Goal: Task Accomplishment & Management: Use online tool/utility

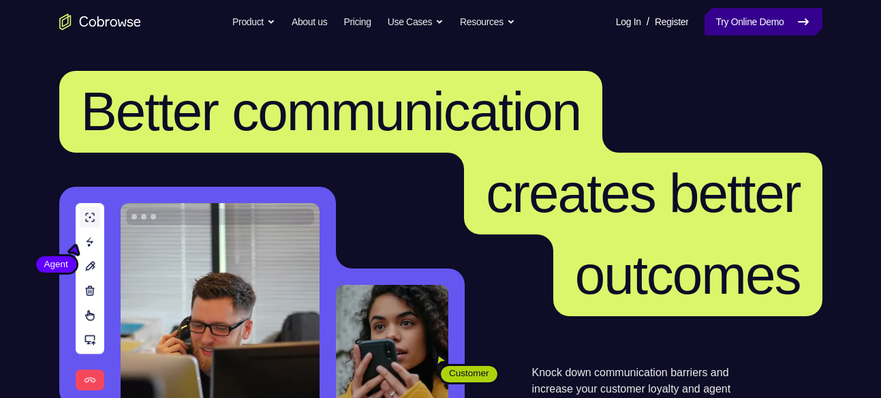
click at [766, 22] on link "Try Online Demo" at bounding box center [763, 21] width 117 height 27
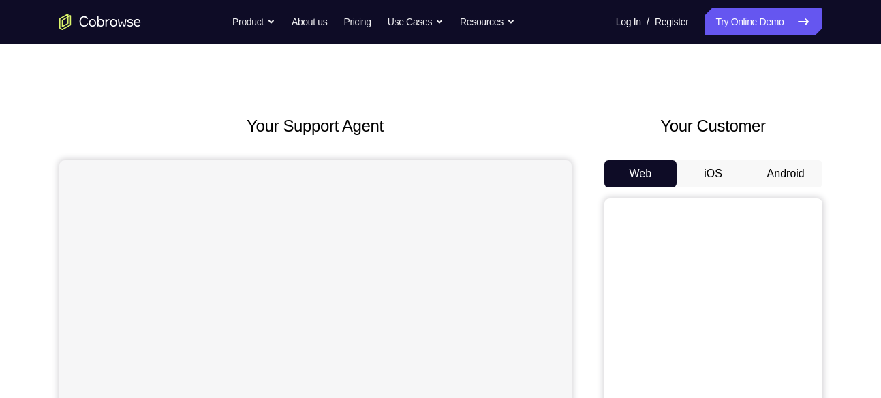
scroll to position [50, 0]
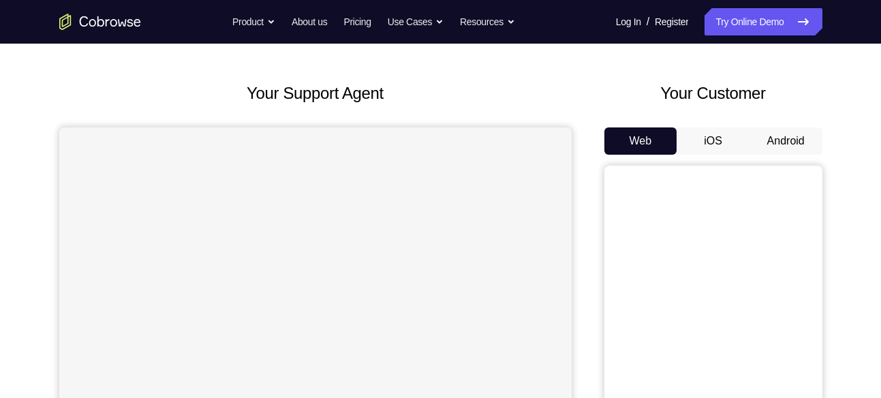
click at [787, 143] on button "Android" at bounding box center [786, 140] width 73 height 27
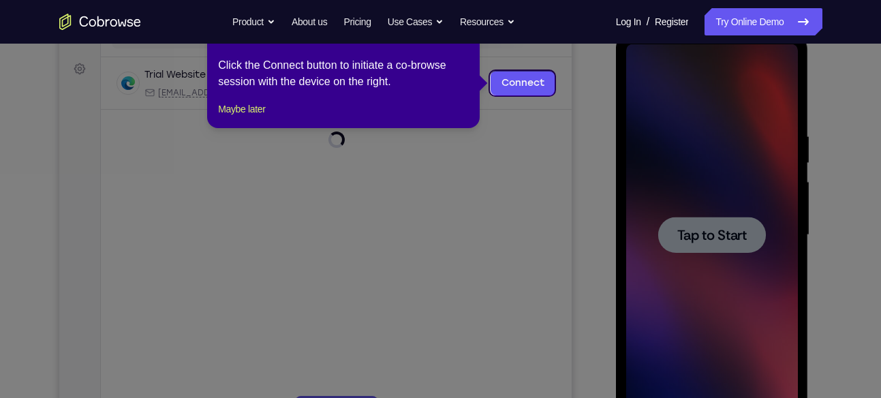
scroll to position [190, 0]
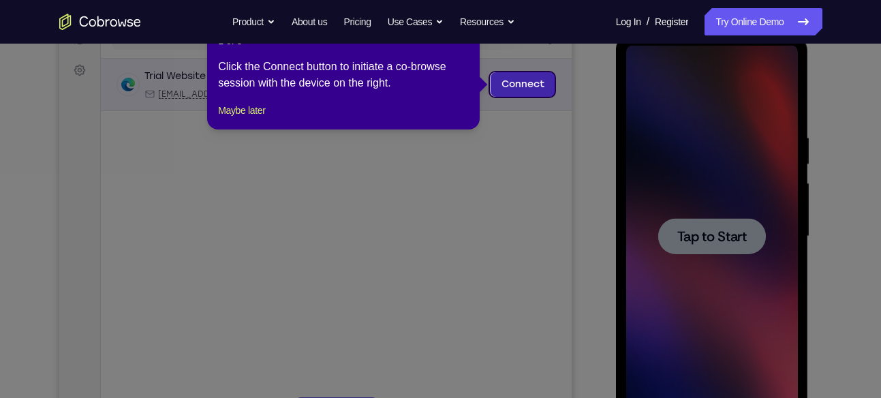
click at [513, 82] on link "Connect" at bounding box center [522, 84] width 65 height 25
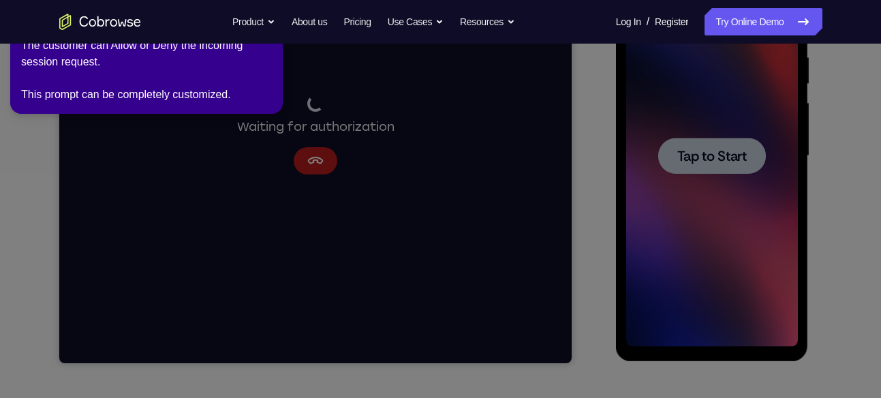
scroll to position [273, 0]
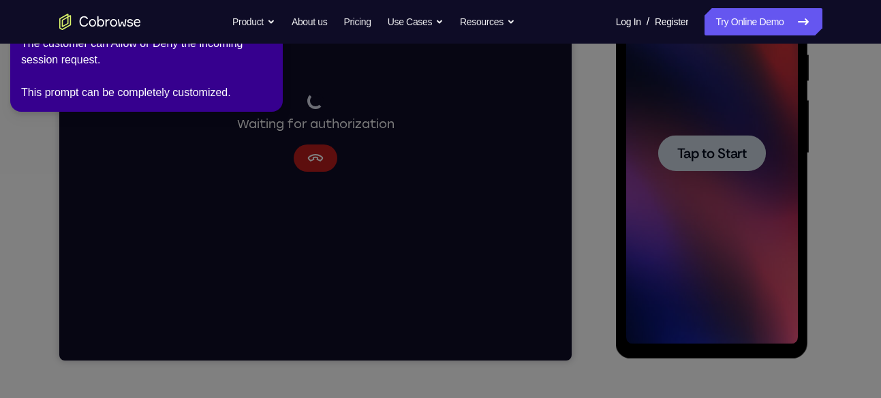
click at [299, 208] on icon at bounding box center [443, 197] width 897 height 404
click at [696, 158] on icon at bounding box center [443, 197] width 897 height 404
click at [206, 138] on icon at bounding box center [443, 197] width 897 height 404
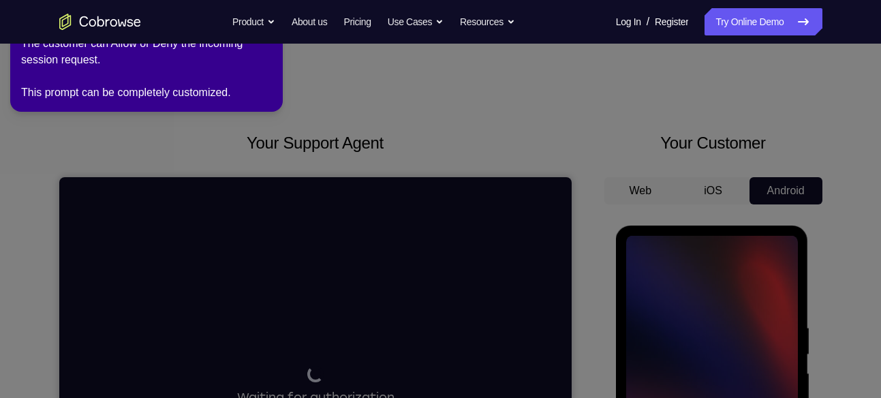
click at [151, 60] on div "The customer can Allow or Deny the incoming session request. This prompt can be…" at bounding box center [146, 67] width 251 height 65
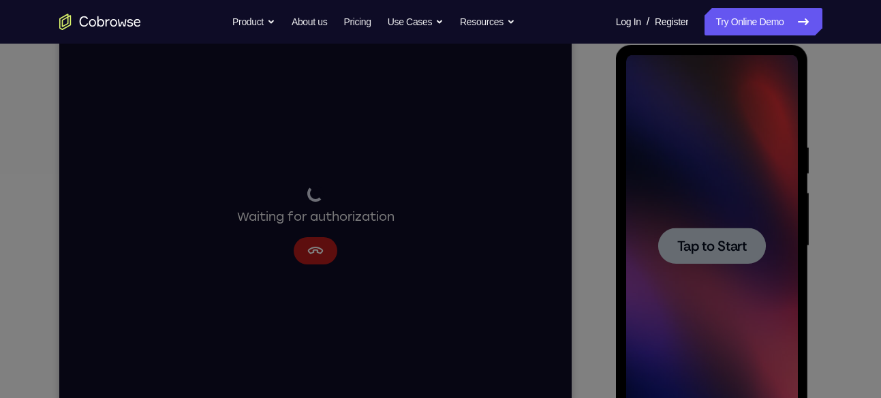
scroll to position [182, 0]
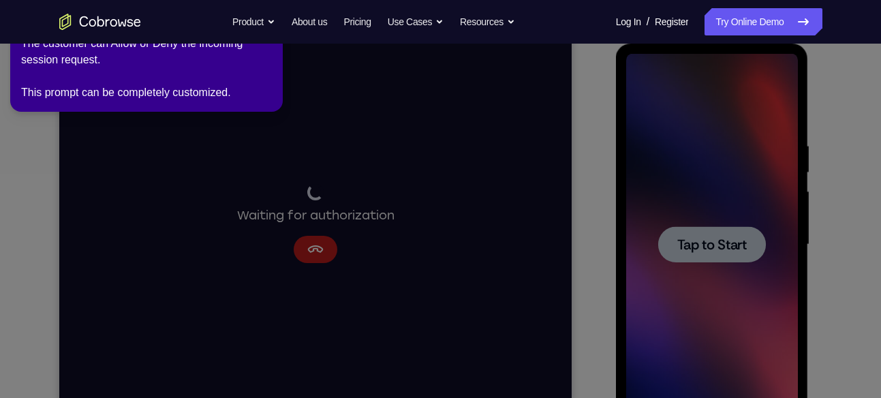
click at [704, 203] on icon at bounding box center [443, 197] width 897 height 404
click at [756, 25] on link "Try Online Demo" at bounding box center [763, 21] width 117 height 27
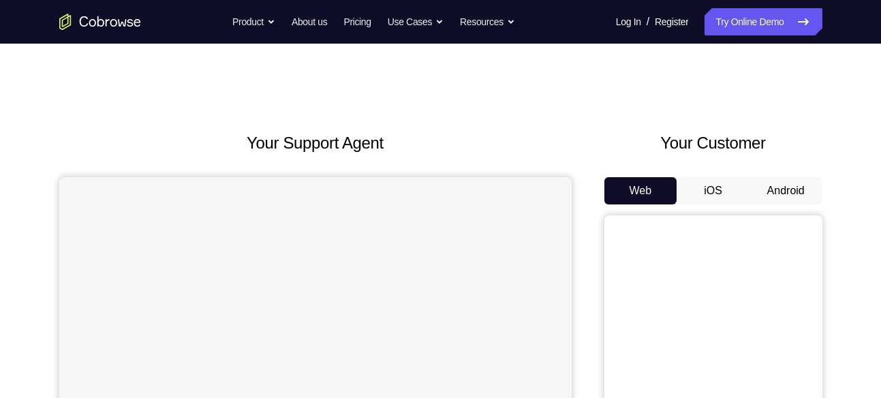
click at [768, 196] on button "Android" at bounding box center [786, 190] width 73 height 27
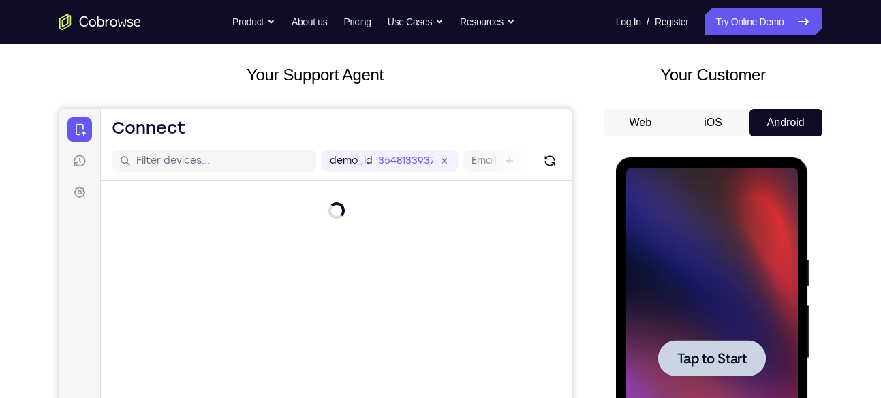
scroll to position [177, 0]
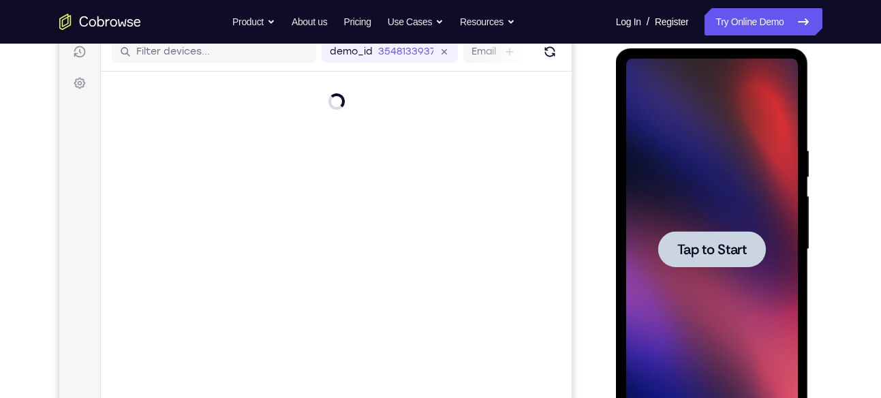
click at [722, 246] on span "Tap to Start" at bounding box center [713, 250] width 70 height 14
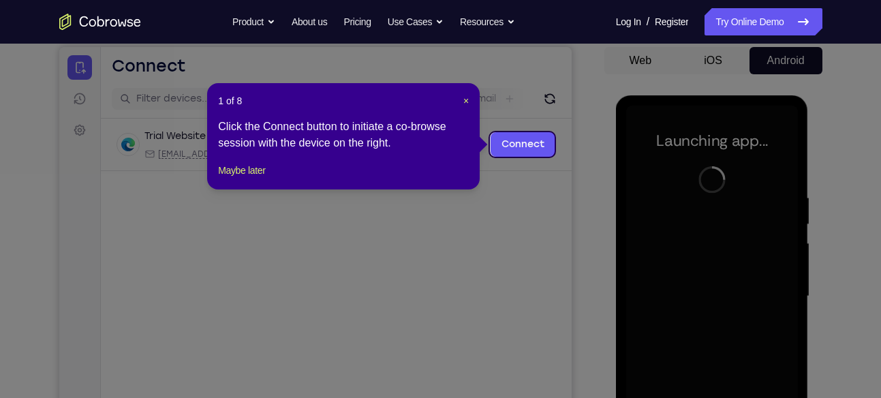
scroll to position [130, 0]
click at [466, 99] on span "×" at bounding box center [466, 101] width 5 height 11
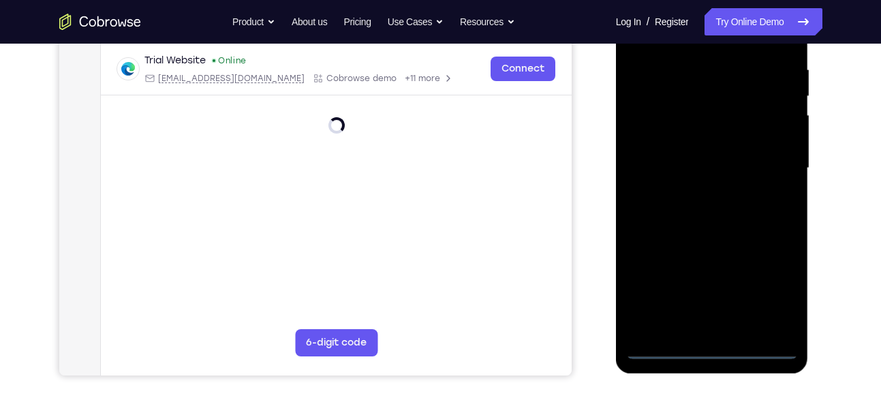
scroll to position [259, 0]
click at [706, 342] on div at bounding box center [713, 168] width 172 height 382
click at [716, 345] on div at bounding box center [713, 168] width 172 height 382
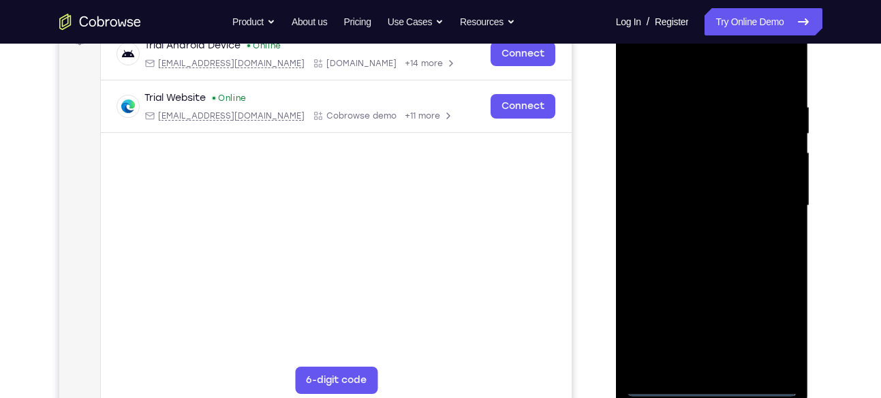
scroll to position [219, 0]
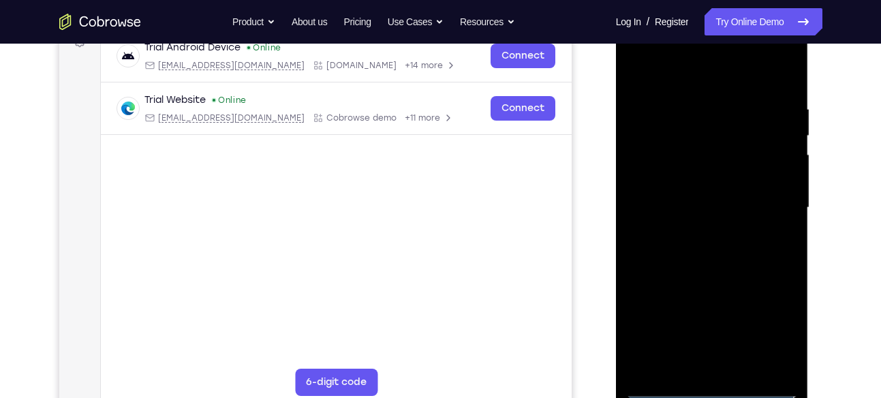
click at [770, 321] on div at bounding box center [713, 208] width 172 height 382
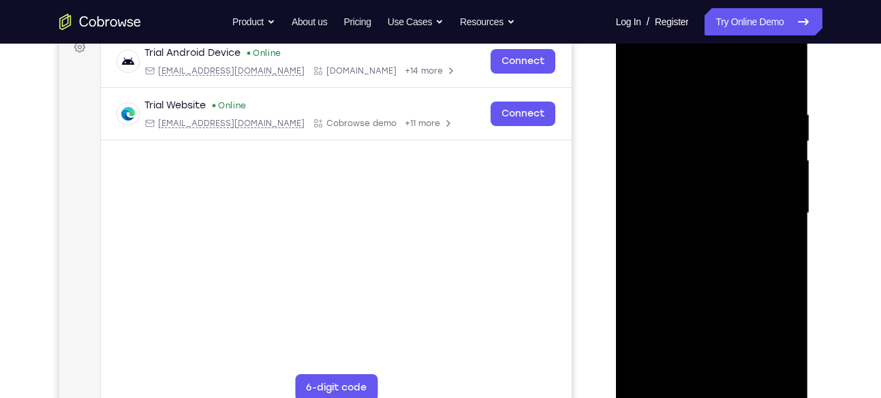
scroll to position [213, 0]
click at [689, 91] on div at bounding box center [713, 214] width 172 height 382
click at [762, 202] on div at bounding box center [713, 214] width 172 height 382
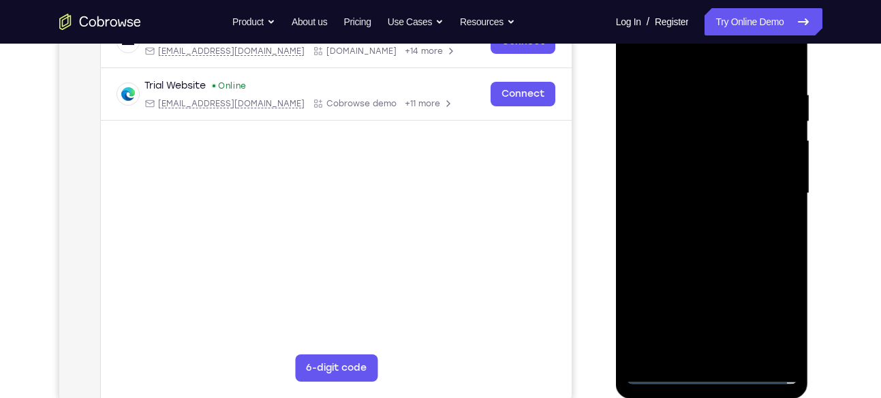
scroll to position [232, 0]
click at [699, 216] on div at bounding box center [713, 194] width 172 height 382
click at [700, 220] on div at bounding box center [713, 194] width 172 height 382
click at [710, 257] on div at bounding box center [713, 194] width 172 height 382
click at [686, 121] on div at bounding box center [713, 194] width 172 height 382
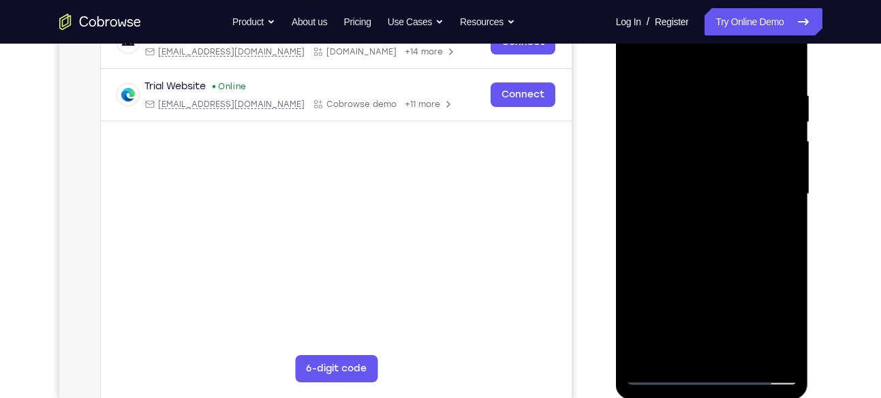
click at [687, 155] on div at bounding box center [713, 194] width 172 height 382
click at [650, 135] on div at bounding box center [713, 194] width 172 height 382
click at [719, 163] on div at bounding box center [713, 194] width 172 height 382
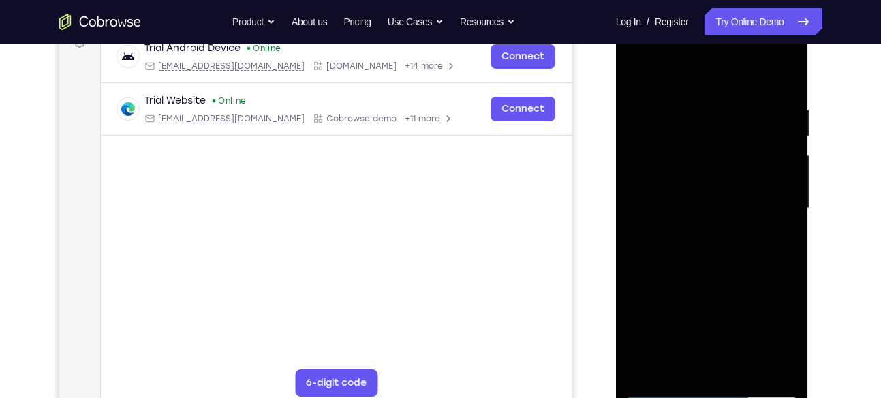
scroll to position [217, 0]
click at [721, 250] on div at bounding box center [713, 209] width 172 height 382
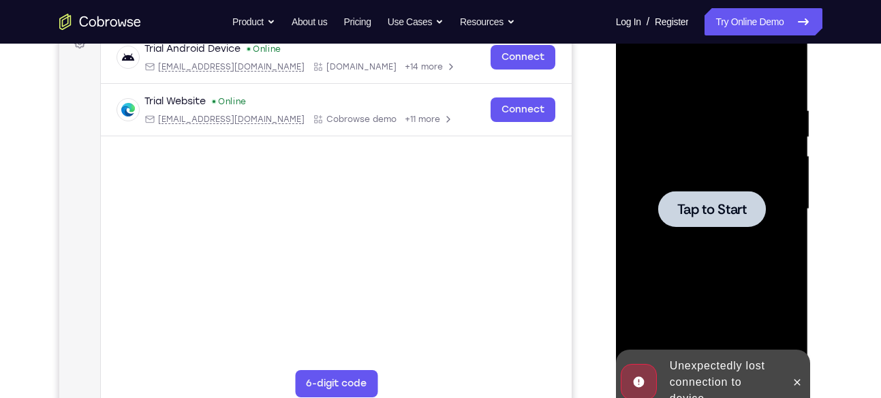
click at [714, 219] on div at bounding box center [713, 209] width 108 height 36
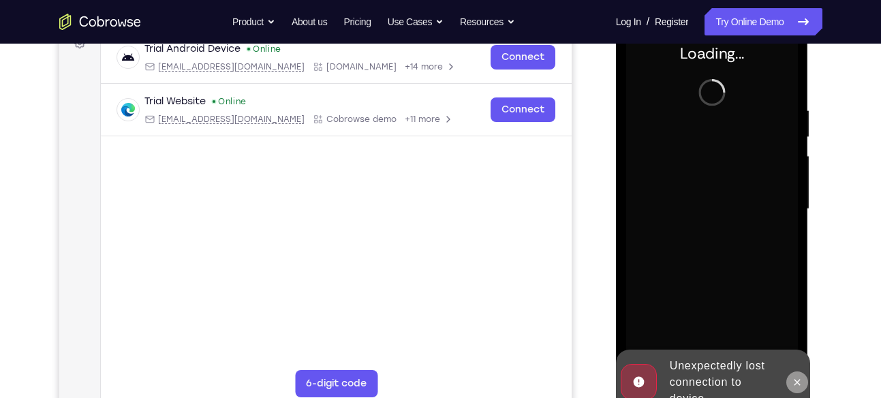
click at [798, 381] on icon at bounding box center [798, 382] width 6 height 6
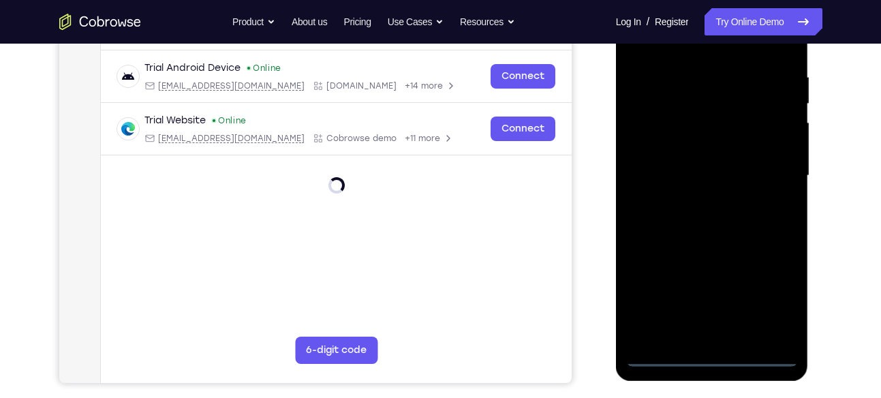
scroll to position [269, 0]
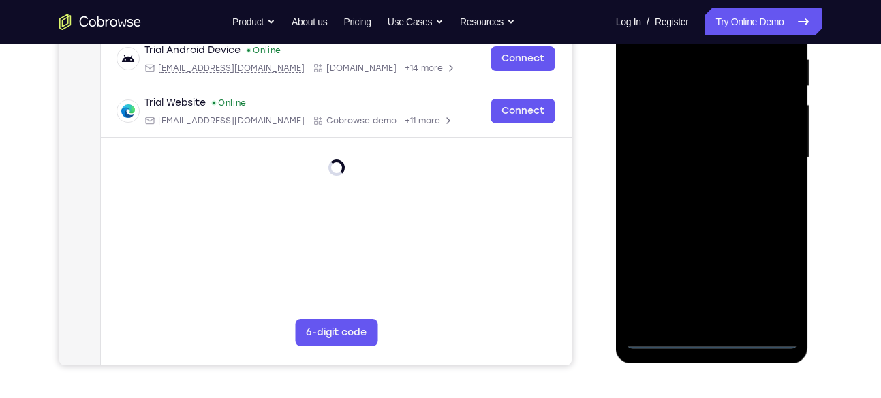
click at [712, 335] on div at bounding box center [713, 158] width 172 height 382
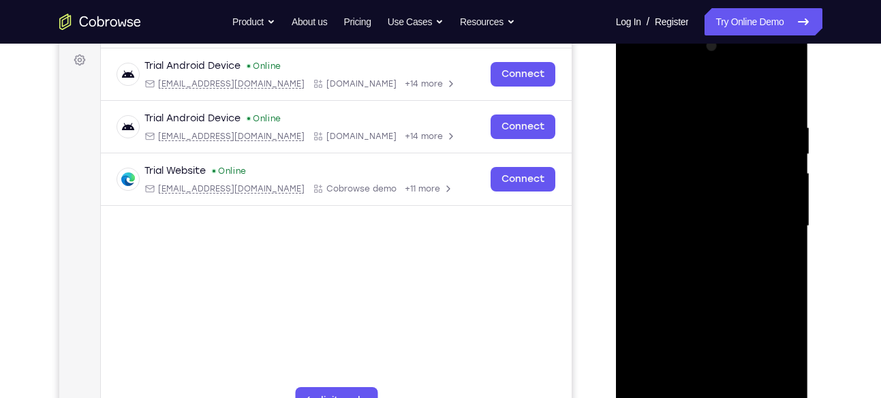
click at [768, 340] on div at bounding box center [713, 226] width 172 height 382
click at [702, 84] on div at bounding box center [713, 226] width 172 height 382
click at [776, 222] on div at bounding box center [713, 226] width 172 height 382
click at [694, 253] on div at bounding box center [713, 226] width 172 height 382
click at [680, 215] on div at bounding box center [713, 226] width 172 height 382
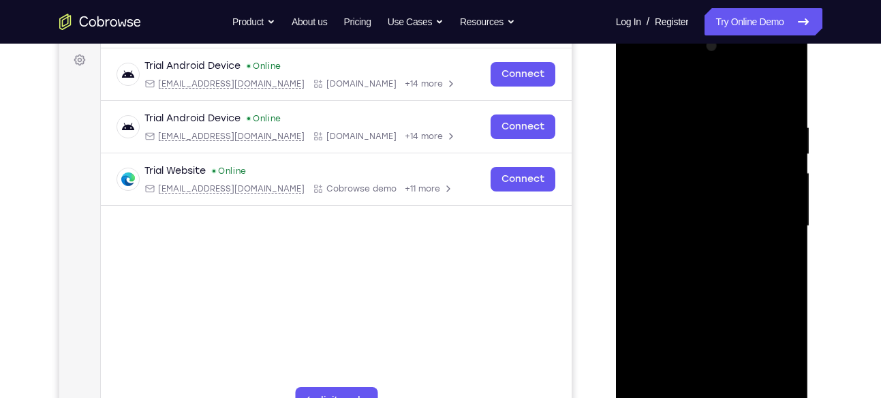
click at [671, 199] on div at bounding box center [713, 226] width 172 height 382
click at [778, 196] on div at bounding box center [713, 226] width 172 height 382
click at [781, 198] on div at bounding box center [713, 226] width 172 height 382
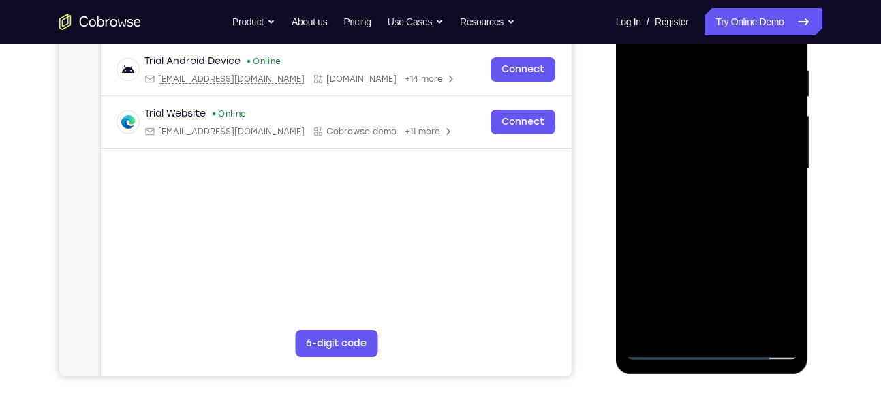
scroll to position [256, 0]
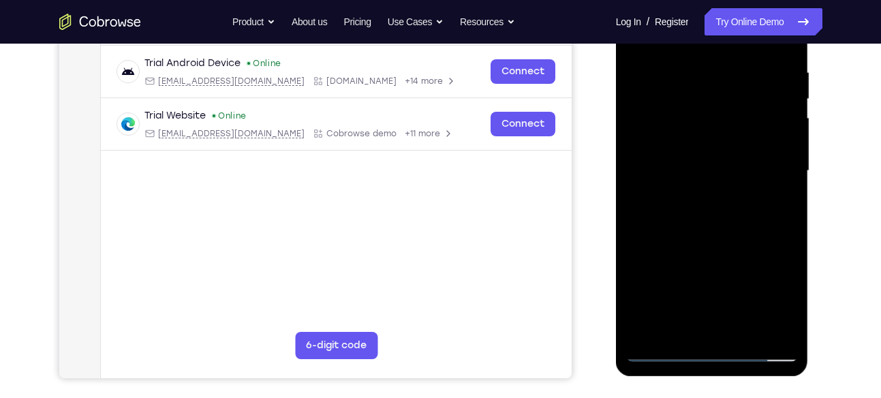
click at [697, 162] on div at bounding box center [713, 171] width 172 height 382
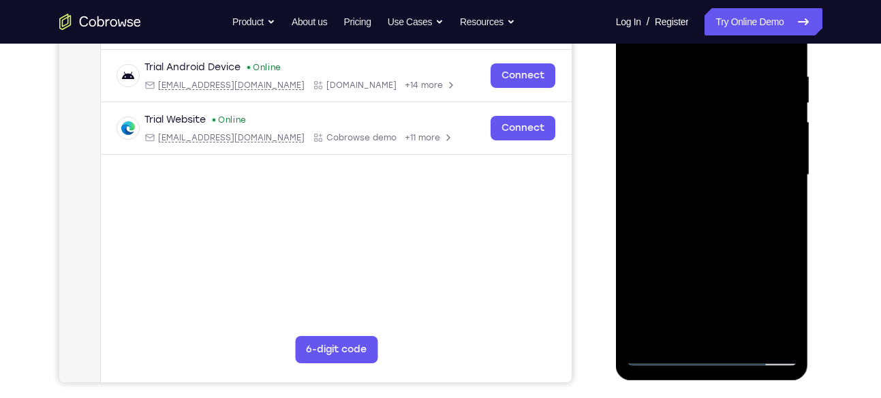
scroll to position [251, 0]
click at [710, 211] on div at bounding box center [713, 176] width 172 height 382
click at [706, 194] on div at bounding box center [713, 176] width 172 height 382
click at [701, 175] on div at bounding box center [713, 176] width 172 height 382
click at [705, 206] on div at bounding box center [713, 176] width 172 height 382
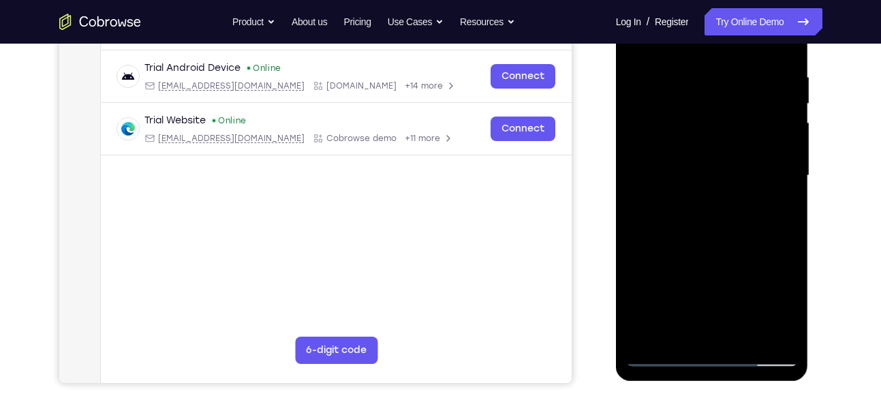
click at [696, 185] on div at bounding box center [713, 176] width 172 height 382
click at [783, 151] on div at bounding box center [713, 176] width 172 height 382
click at [780, 146] on div at bounding box center [713, 176] width 172 height 382
click at [706, 172] on div at bounding box center [713, 176] width 172 height 382
click at [705, 211] on div at bounding box center [713, 176] width 172 height 382
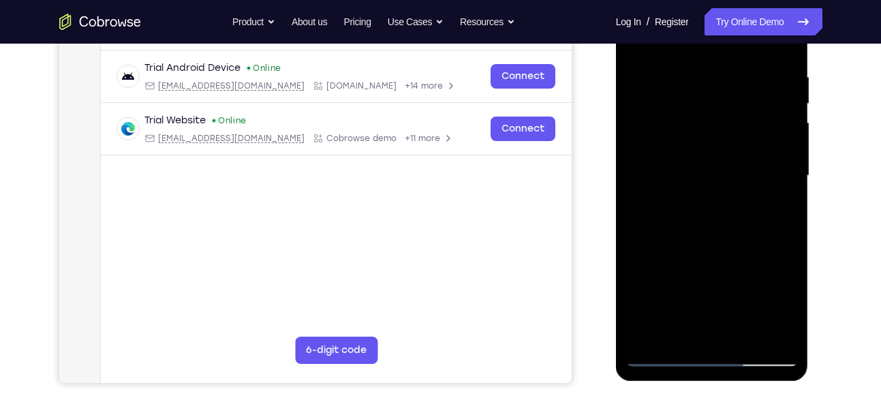
click at [700, 192] on div at bounding box center [713, 176] width 172 height 382
click at [699, 172] on div at bounding box center [713, 176] width 172 height 382
click at [707, 213] on div at bounding box center [713, 176] width 172 height 382
click at [704, 192] on div at bounding box center [713, 176] width 172 height 382
click at [785, 145] on div at bounding box center [713, 176] width 172 height 382
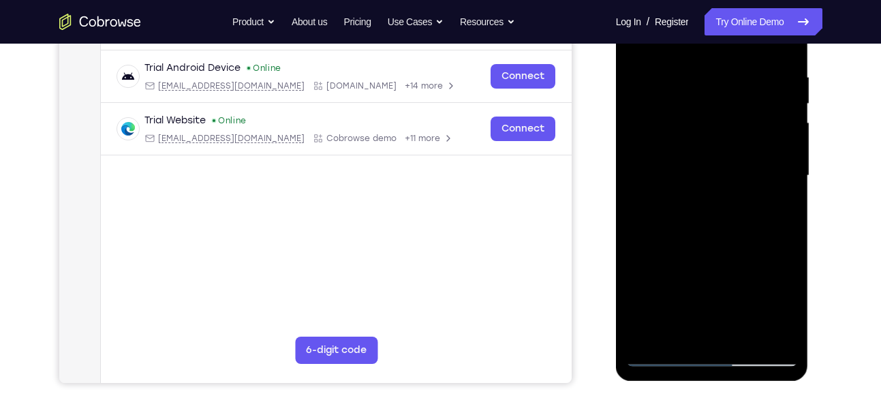
click at [708, 172] on div at bounding box center [713, 176] width 172 height 382
click at [714, 211] on div at bounding box center [713, 176] width 172 height 382
click at [717, 196] on div at bounding box center [713, 176] width 172 height 382
click at [716, 176] on div at bounding box center [713, 176] width 172 height 382
click at [716, 217] on div at bounding box center [713, 176] width 172 height 382
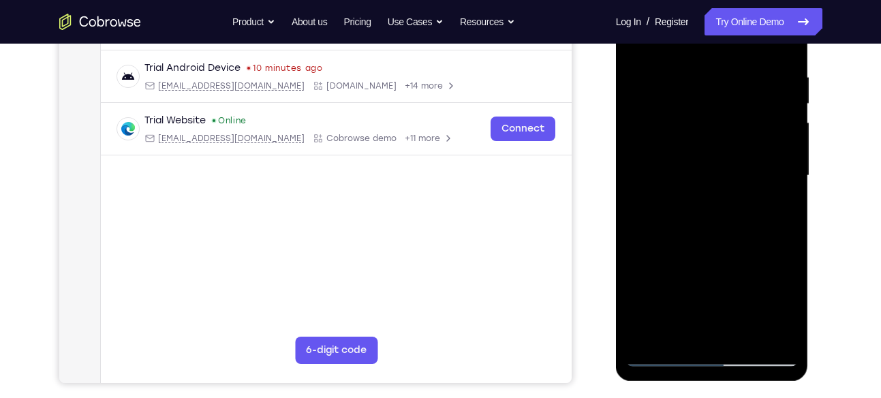
click at [725, 185] on div at bounding box center [713, 176] width 172 height 382
click at [716, 168] on div at bounding box center [713, 176] width 172 height 382
click at [720, 211] on div at bounding box center [713, 176] width 172 height 382
click at [721, 200] on div at bounding box center [713, 176] width 172 height 382
click at [717, 177] on div at bounding box center [713, 176] width 172 height 382
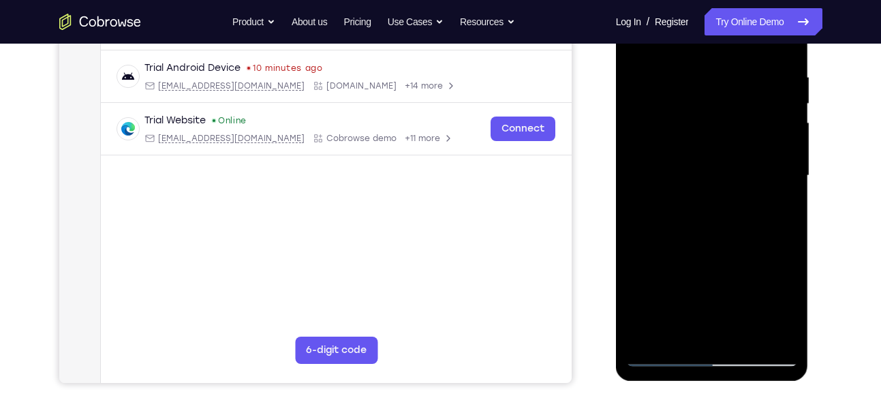
click at [710, 209] on div at bounding box center [713, 176] width 172 height 382
click at [727, 196] on div at bounding box center [713, 176] width 172 height 382
click at [721, 171] on div at bounding box center [713, 176] width 172 height 382
click at [709, 204] on div at bounding box center [713, 176] width 172 height 382
click at [709, 192] on div at bounding box center [713, 176] width 172 height 382
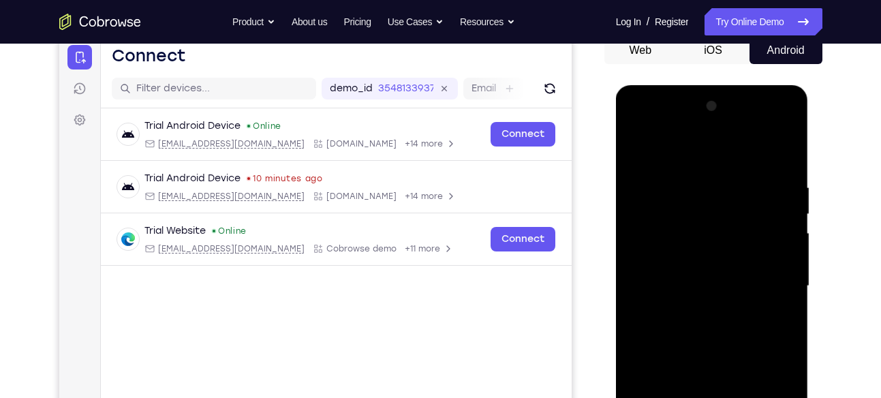
scroll to position [138, 0]
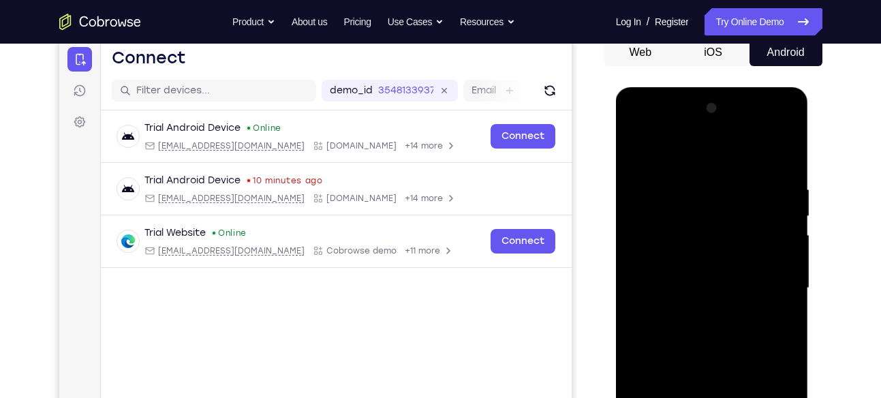
click at [771, 122] on div at bounding box center [713, 288] width 172 height 382
click at [723, 160] on div at bounding box center [713, 288] width 172 height 382
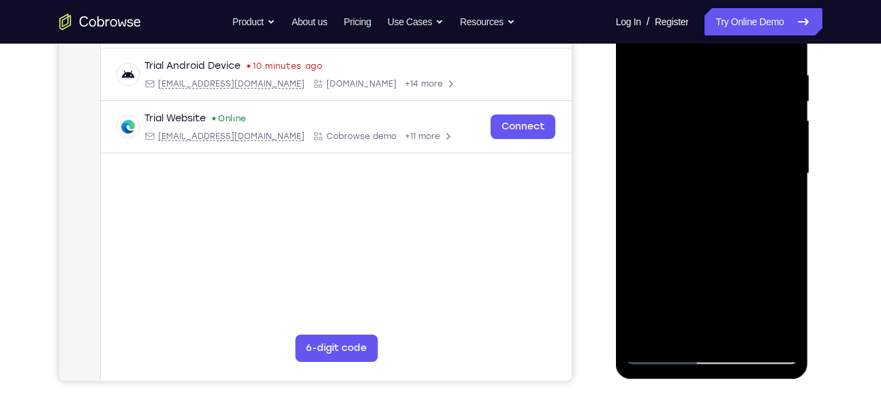
scroll to position [256, 0]
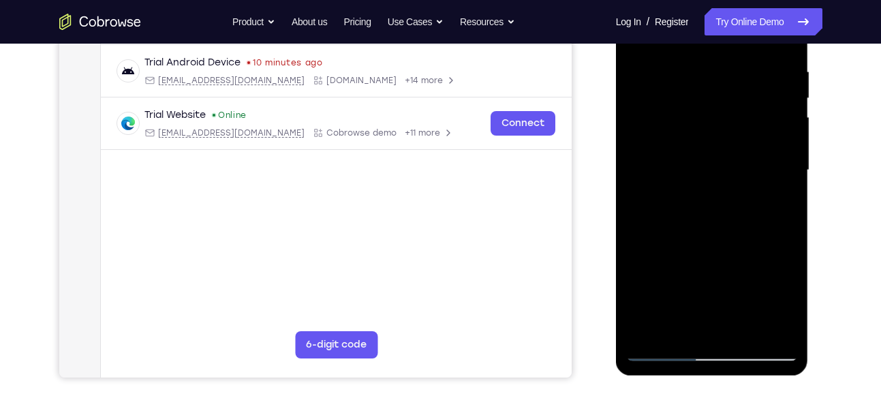
click at [719, 235] on div at bounding box center [713, 171] width 172 height 382
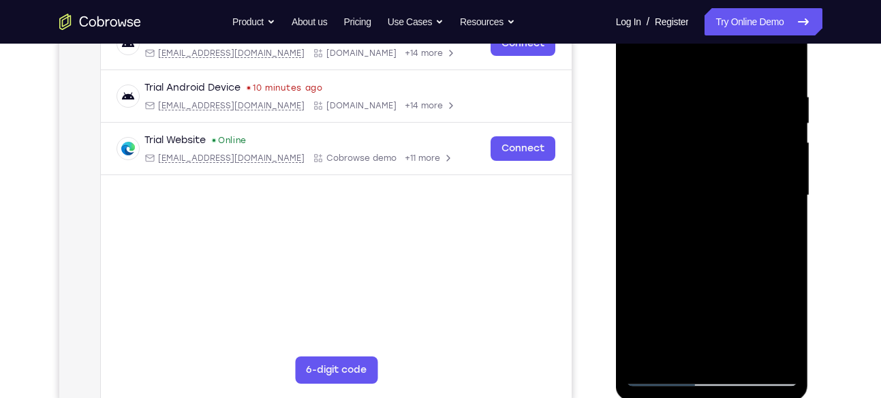
scroll to position [230, 0]
click at [703, 132] on div at bounding box center [713, 196] width 172 height 382
click at [689, 155] on div at bounding box center [713, 196] width 172 height 382
click at [697, 360] on div at bounding box center [713, 196] width 172 height 382
click at [681, 139] on div at bounding box center [713, 196] width 172 height 382
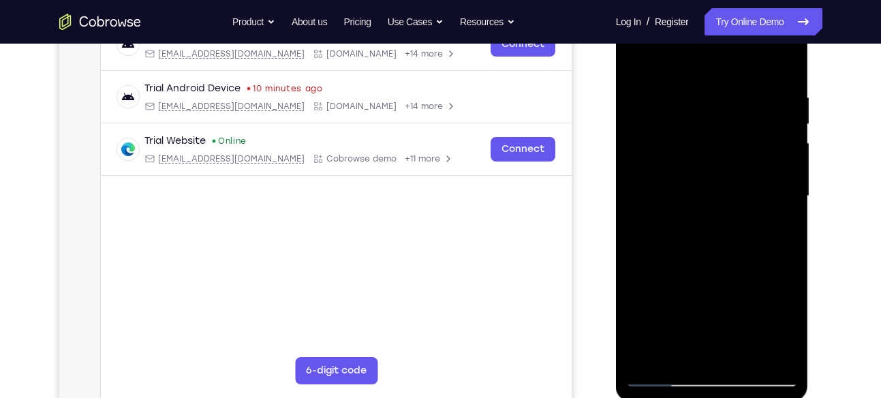
click at [670, 146] on div at bounding box center [713, 196] width 172 height 382
click at [663, 173] on div at bounding box center [713, 196] width 172 height 382
click at [704, 225] on div at bounding box center [713, 196] width 172 height 382
click at [635, 59] on div at bounding box center [713, 196] width 172 height 382
click at [638, 60] on div at bounding box center [713, 196] width 172 height 382
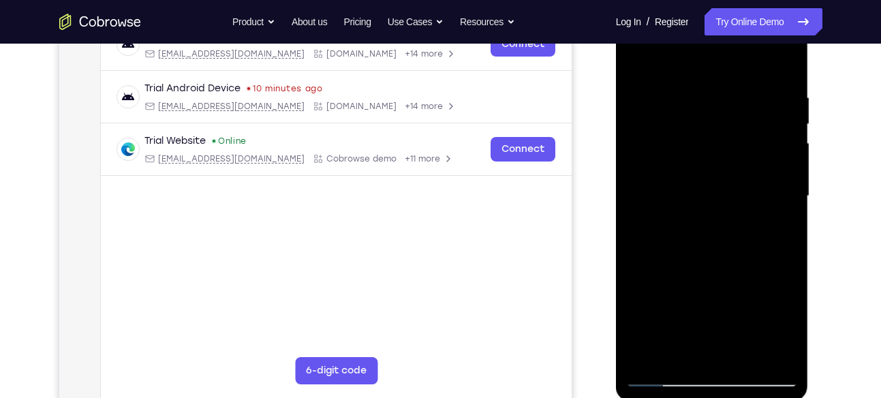
click at [728, 184] on div at bounding box center [713, 196] width 172 height 382
click at [693, 200] on div at bounding box center [713, 196] width 172 height 382
click at [674, 181] on div at bounding box center [713, 196] width 172 height 382
click at [715, 214] on div at bounding box center [713, 196] width 172 height 382
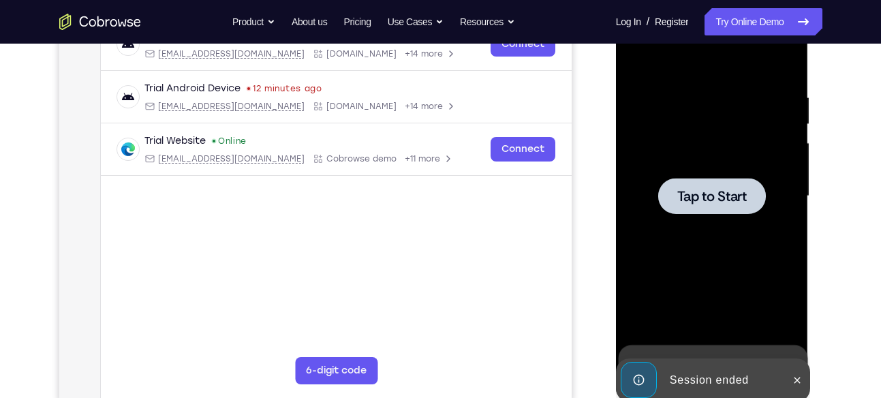
click at [700, 200] on span "Tap to Start" at bounding box center [713, 197] width 70 height 14
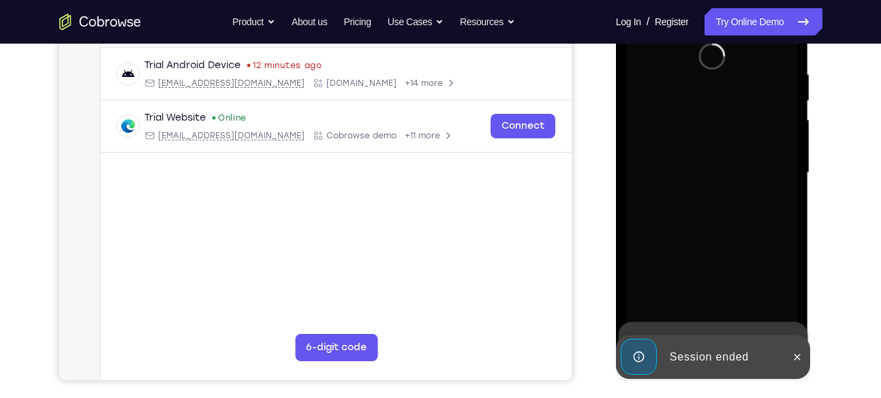
scroll to position [256, 0]
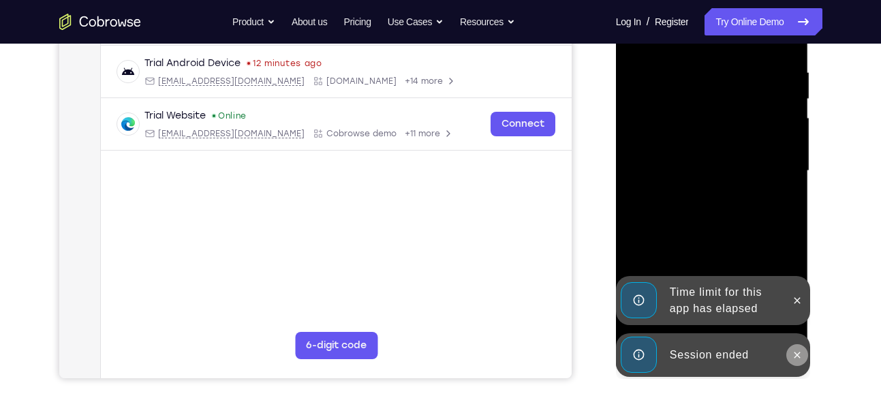
click at [799, 352] on icon at bounding box center [797, 355] width 11 height 11
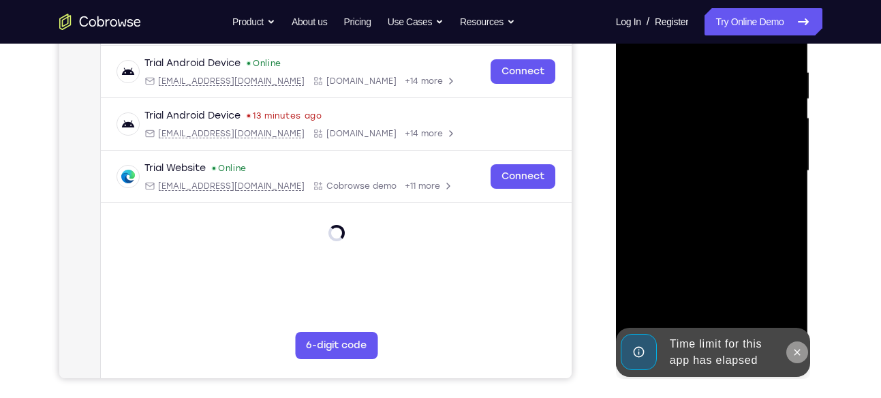
click at [791, 352] on button at bounding box center [798, 353] width 22 height 22
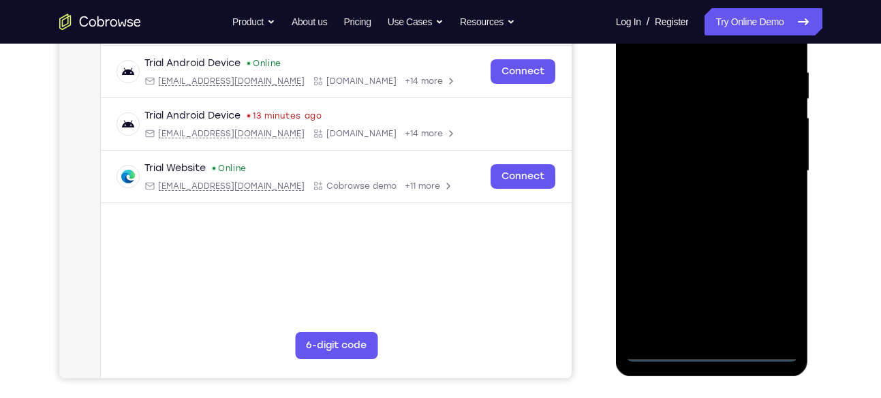
click at [713, 352] on div at bounding box center [713, 171] width 172 height 382
click at [772, 307] on div at bounding box center [713, 171] width 172 height 382
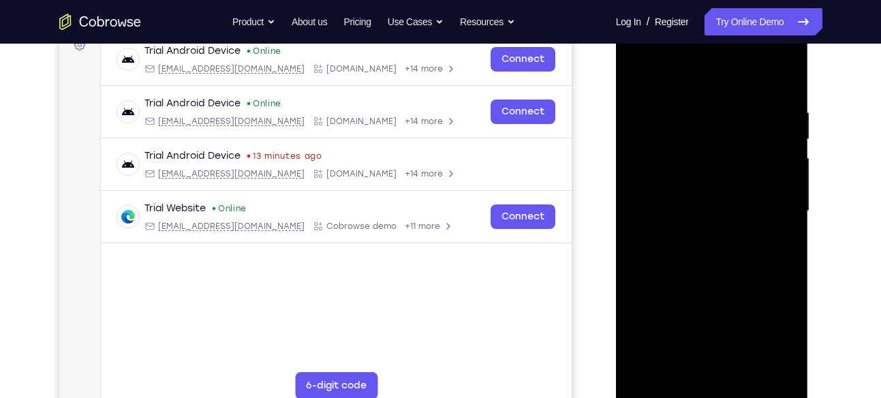
scroll to position [213, 0]
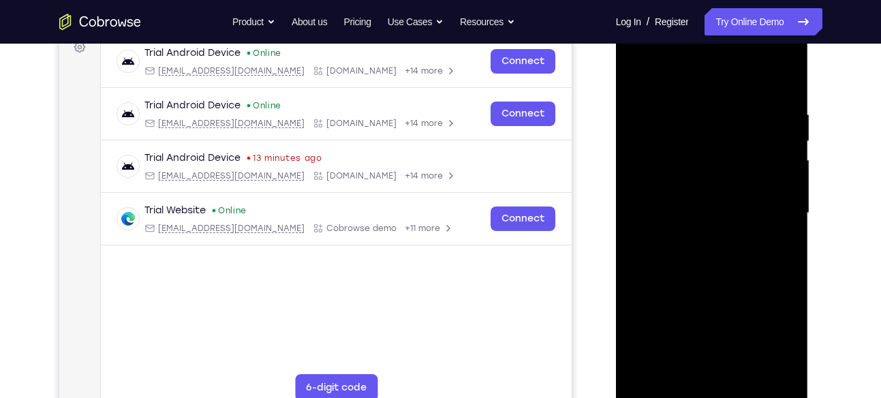
click at [686, 85] on div at bounding box center [713, 213] width 172 height 382
click at [659, 175] on div at bounding box center [713, 213] width 172 height 382
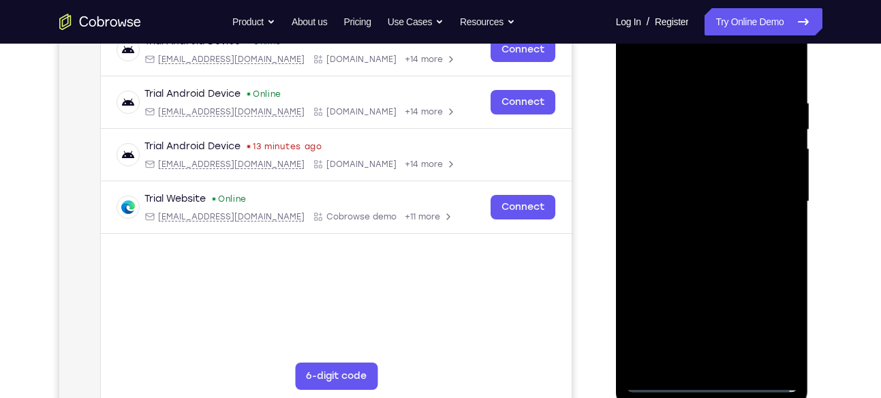
click at [712, 344] on div at bounding box center [713, 202] width 172 height 382
click at [659, 385] on div at bounding box center [713, 202] width 172 height 382
click at [691, 363] on div at bounding box center [713, 202] width 172 height 382
click at [675, 207] on div at bounding box center [713, 202] width 172 height 382
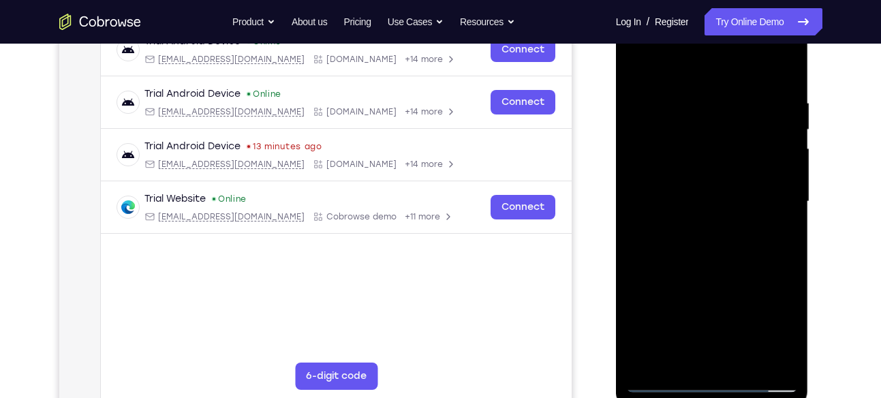
click at [691, 198] on div at bounding box center [713, 202] width 172 height 382
click at [687, 219] on div at bounding box center [713, 202] width 172 height 382
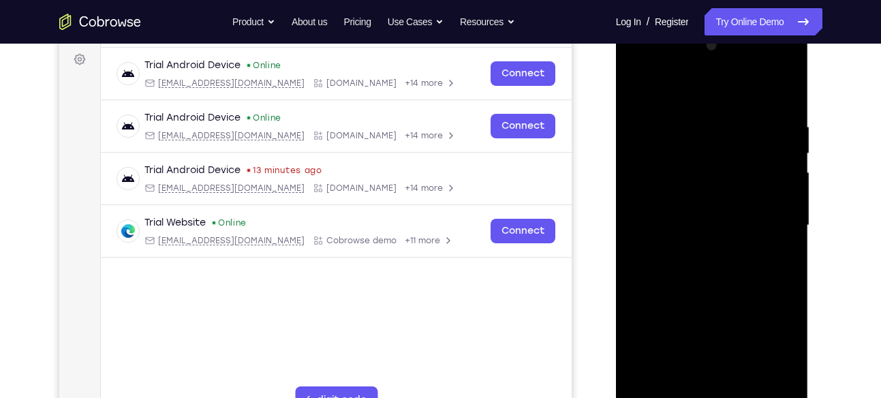
scroll to position [222, 0]
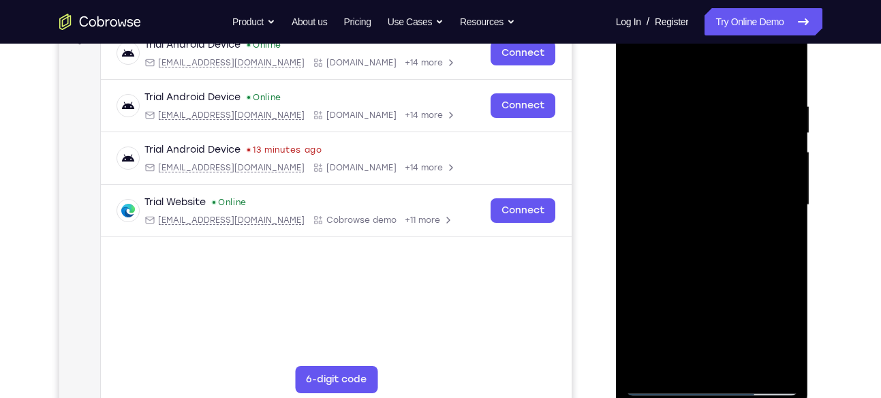
click at [712, 362] on div at bounding box center [713, 205] width 172 height 382
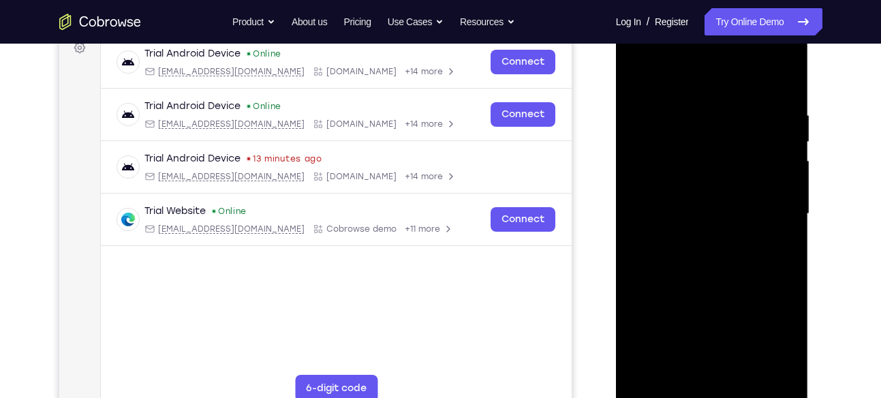
scroll to position [212, 0]
click at [719, 374] on div at bounding box center [713, 215] width 172 height 382
click at [703, 194] on div at bounding box center [713, 215] width 172 height 382
click at [785, 223] on div at bounding box center [713, 215] width 172 height 382
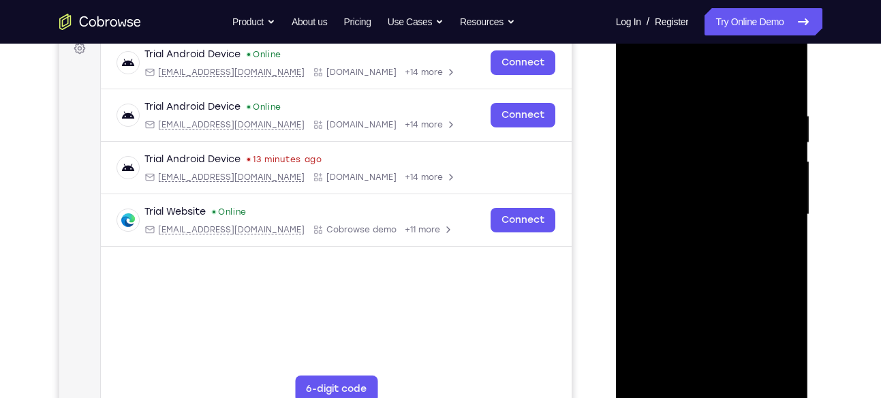
click at [788, 84] on div at bounding box center [713, 215] width 172 height 382
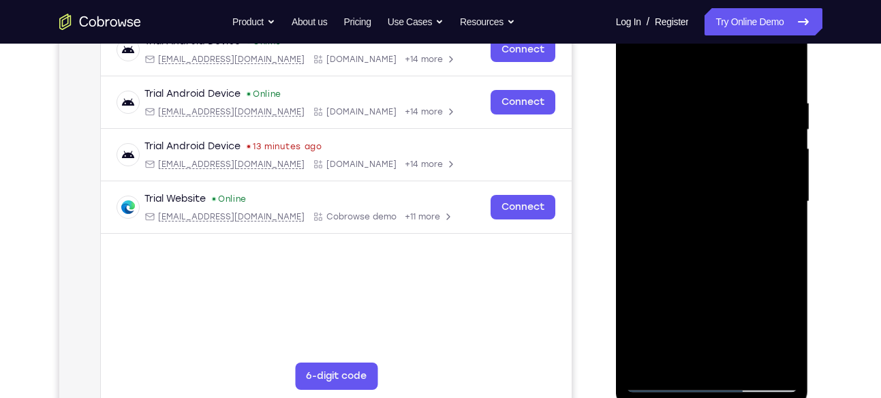
scroll to position [226, 0]
click at [673, 81] on div at bounding box center [713, 201] width 172 height 382
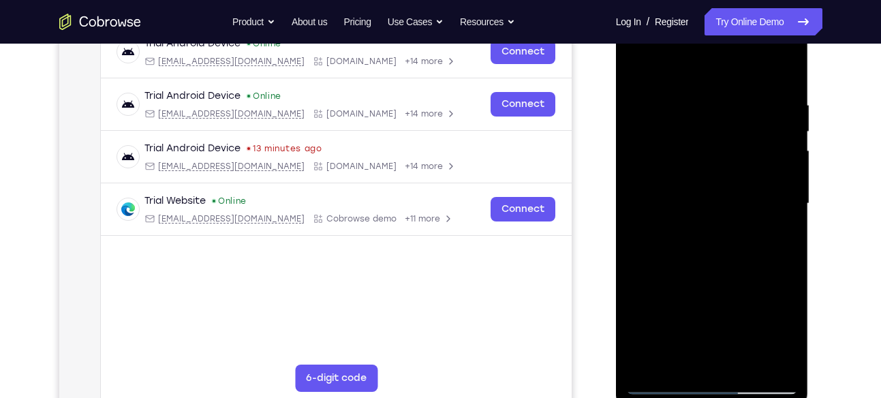
click at [668, 81] on div at bounding box center [713, 204] width 172 height 382
click at [635, 82] on div at bounding box center [713, 204] width 172 height 382
drag, startPoint x: 720, startPoint y: 228, endPoint x: 722, endPoint y: 93, distance: 135.7
click at [722, 93] on div at bounding box center [713, 204] width 172 height 382
drag, startPoint x: 713, startPoint y: 243, endPoint x: 721, endPoint y: 85, distance: 159.1
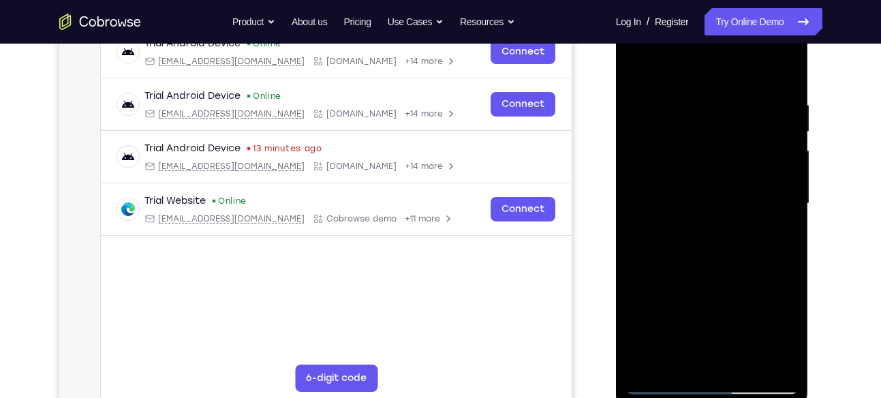
click at [721, 85] on div at bounding box center [713, 204] width 172 height 382
drag, startPoint x: 721, startPoint y: 285, endPoint x: 730, endPoint y: 99, distance: 186.4
click at [730, 99] on div at bounding box center [713, 204] width 172 height 382
drag, startPoint x: 724, startPoint y: 288, endPoint x: 738, endPoint y: 76, distance: 212.5
click at [738, 76] on div at bounding box center [713, 204] width 172 height 382
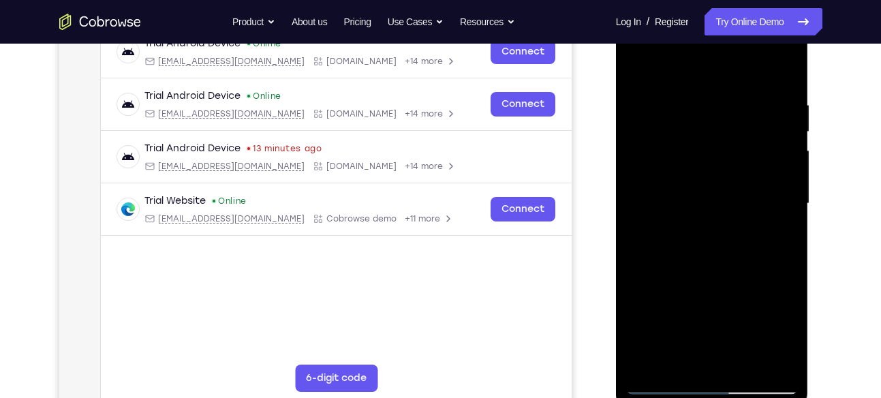
drag, startPoint x: 709, startPoint y: 297, endPoint x: 729, endPoint y: 101, distance: 196.7
click at [729, 101] on div at bounding box center [713, 204] width 172 height 382
drag, startPoint x: 717, startPoint y: 268, endPoint x: 725, endPoint y: 112, distance: 155.7
click at [725, 112] on div at bounding box center [713, 204] width 172 height 382
drag, startPoint x: 706, startPoint y: 264, endPoint x: 710, endPoint y: 69, distance: 195.0
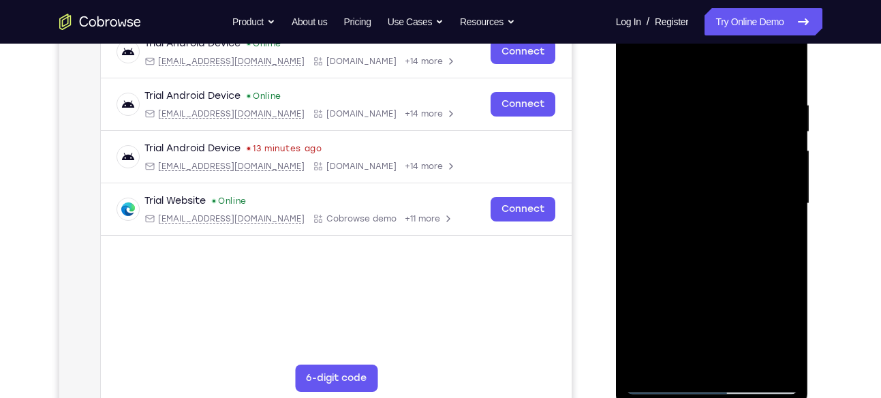
click at [710, 69] on div at bounding box center [713, 204] width 172 height 382
drag, startPoint x: 708, startPoint y: 269, endPoint x: 1342, endPoint y: 23, distance: 679.9
click at [726, 20] on div at bounding box center [713, 204] width 172 height 382
drag, startPoint x: 712, startPoint y: 266, endPoint x: 712, endPoint y: 408, distance: 142.5
click at [712, 397] on div at bounding box center [712, 206] width 193 height 406
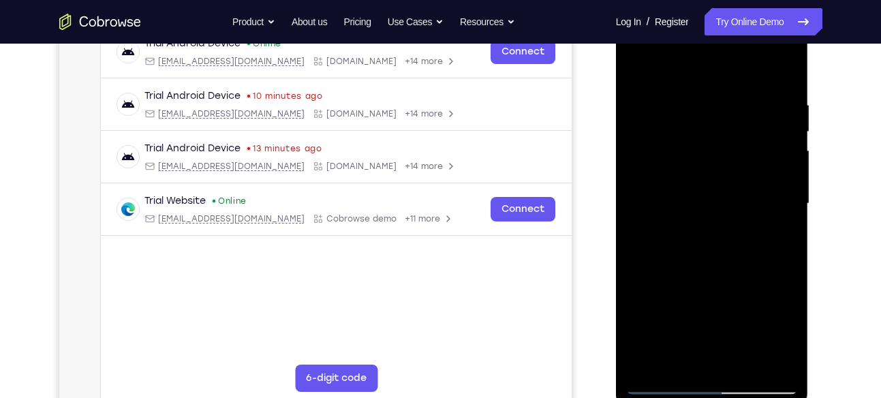
drag, startPoint x: 706, startPoint y: 104, endPoint x: 744, endPoint y: 18, distance: 93.7
click at [744, 18] on div at bounding box center [713, 204] width 172 height 382
drag, startPoint x: 720, startPoint y: 252, endPoint x: 724, endPoint y: 21, distance: 230.5
click at [724, 21] on div at bounding box center [713, 204] width 172 height 382
drag, startPoint x: 714, startPoint y: 267, endPoint x: 721, endPoint y: 119, distance: 148.1
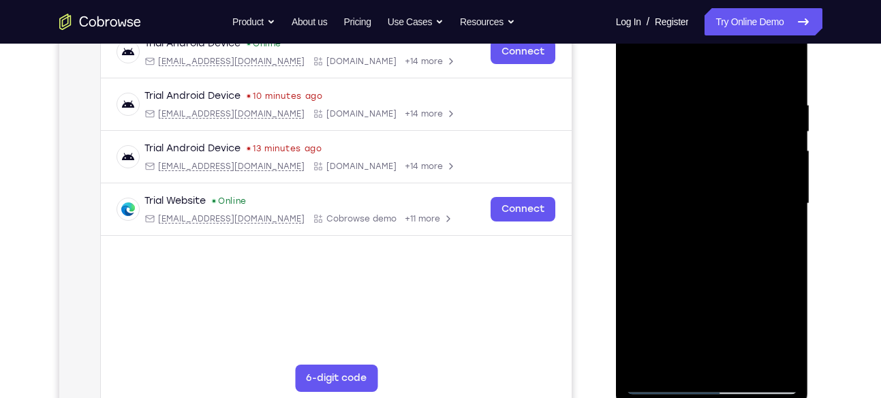
click at [721, 119] on div at bounding box center [713, 204] width 172 height 382
drag, startPoint x: 700, startPoint y: 299, endPoint x: 710, endPoint y: 76, distance: 223.1
click at [710, 76] on div at bounding box center [713, 204] width 172 height 382
drag, startPoint x: 712, startPoint y: 281, endPoint x: 732, endPoint y: 34, distance: 247.5
click at [732, 34] on div at bounding box center [713, 204] width 172 height 382
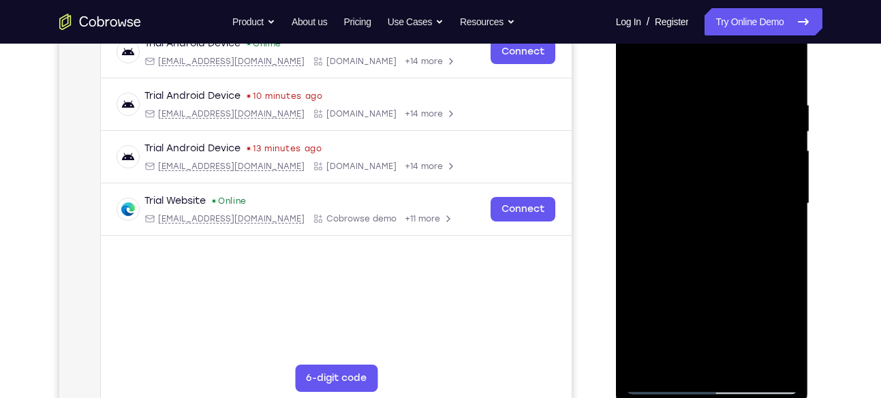
drag, startPoint x: 704, startPoint y: 315, endPoint x: 713, endPoint y: 98, distance: 217.0
click at [713, 98] on div at bounding box center [713, 204] width 172 height 382
drag, startPoint x: 713, startPoint y: 262, endPoint x: 714, endPoint y: 104, distance: 158.2
click at [714, 104] on div at bounding box center [713, 204] width 172 height 382
drag, startPoint x: 719, startPoint y: 136, endPoint x: 719, endPoint y: 188, distance: 52.5
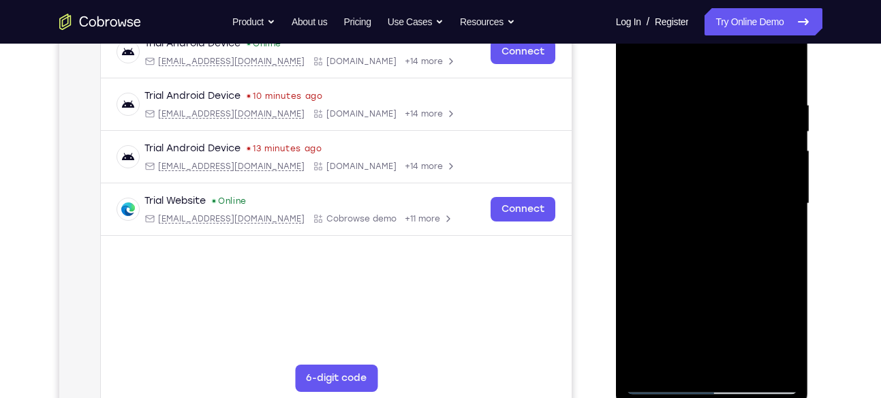
click at [719, 188] on div at bounding box center [713, 204] width 172 height 382
click at [654, 104] on div at bounding box center [713, 204] width 172 height 382
drag, startPoint x: 727, startPoint y: 250, endPoint x: 725, endPoint y: 122, distance: 128.2
click at [725, 122] on div at bounding box center [713, 204] width 172 height 382
drag, startPoint x: 723, startPoint y: 217, endPoint x: 733, endPoint y: 35, distance: 182.3
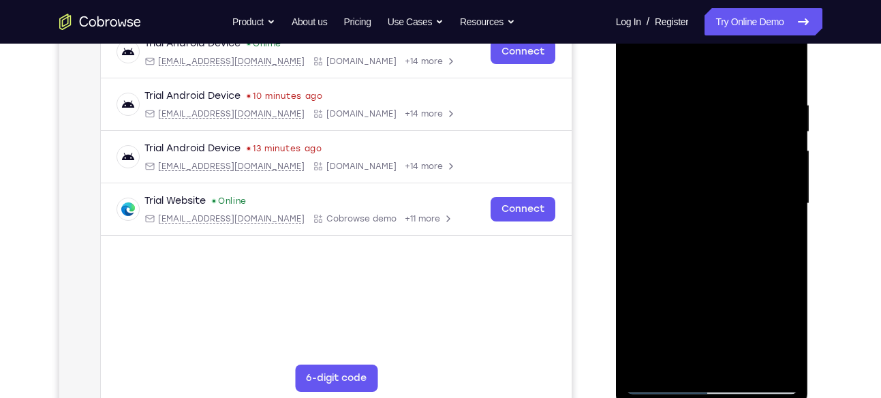
click at [733, 35] on div at bounding box center [713, 204] width 172 height 382
drag, startPoint x: 710, startPoint y: 292, endPoint x: 732, endPoint y: 59, distance: 234.9
click at [732, 59] on div at bounding box center [713, 204] width 172 height 382
drag, startPoint x: 712, startPoint y: 280, endPoint x: 715, endPoint y: 33, distance: 246.8
click at [715, 33] on div at bounding box center [713, 204] width 172 height 382
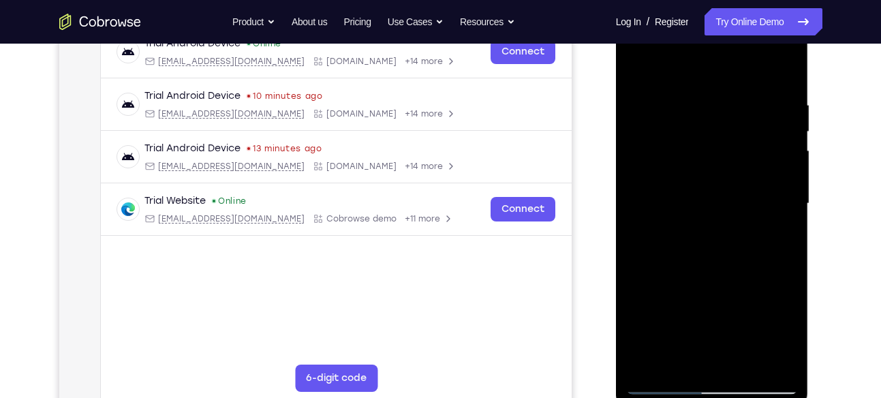
drag, startPoint x: 704, startPoint y: 275, endPoint x: 718, endPoint y: 30, distance: 245.8
click at [718, 30] on div at bounding box center [713, 204] width 172 height 382
drag, startPoint x: 704, startPoint y: 271, endPoint x: 725, endPoint y: 16, distance: 255.8
click at [725, 16] on div at bounding box center [713, 204] width 172 height 382
drag, startPoint x: 698, startPoint y: 255, endPoint x: 715, endPoint y: 16, distance: 239.9
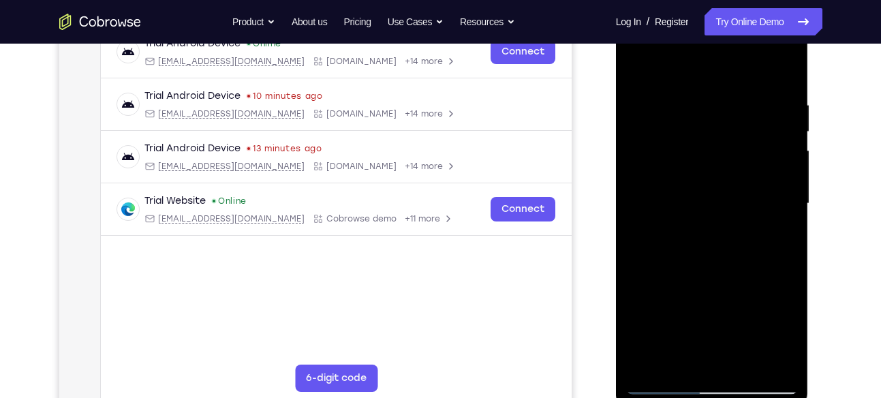
click at [715, 16] on div at bounding box center [713, 204] width 172 height 382
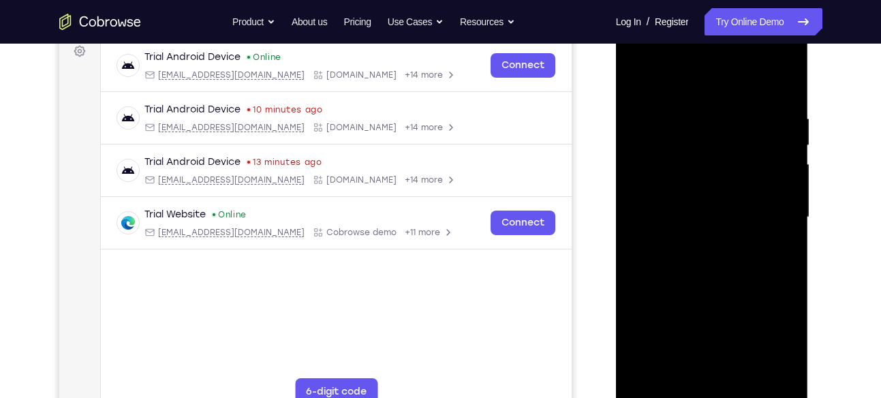
scroll to position [209, 0]
drag, startPoint x: 703, startPoint y: 312, endPoint x: 710, endPoint y: 192, distance: 119.5
click at [710, 192] on div at bounding box center [713, 218] width 172 height 382
click at [674, 112] on div at bounding box center [713, 218] width 172 height 382
drag, startPoint x: 715, startPoint y: 273, endPoint x: 720, endPoint y: 213, distance: 60.2
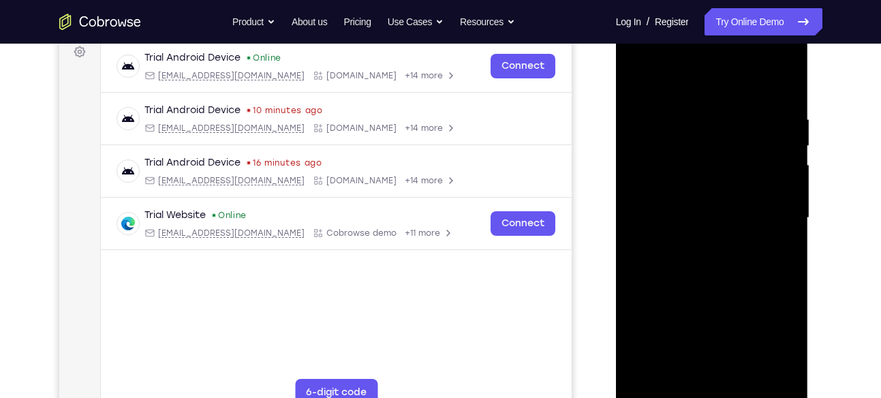
click at [720, 213] on div at bounding box center [713, 218] width 172 height 382
drag, startPoint x: 717, startPoint y: 267, endPoint x: 734, endPoint y: 63, distance: 204.6
click at [734, 63] on div at bounding box center [713, 218] width 172 height 382
drag, startPoint x: 714, startPoint y: 299, endPoint x: 728, endPoint y: 172, distance: 128.2
click at [728, 172] on div at bounding box center [713, 218] width 172 height 382
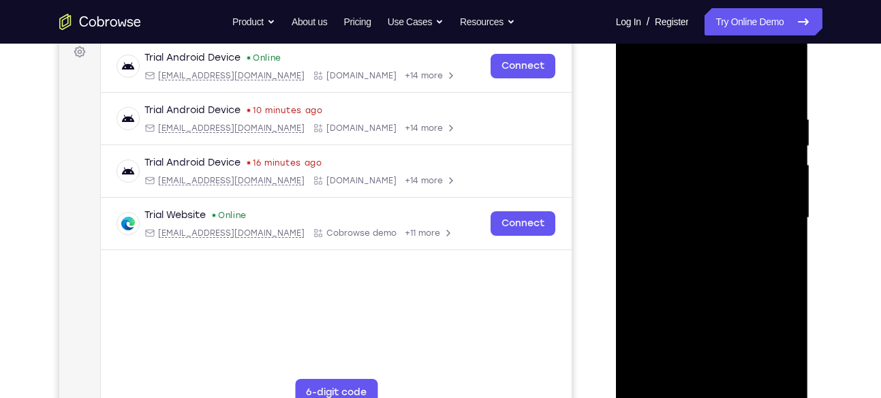
click at [668, 121] on div at bounding box center [713, 218] width 172 height 382
drag, startPoint x: 723, startPoint y: 241, endPoint x: 729, endPoint y: 70, distance: 171.9
click at [729, 70] on div at bounding box center [713, 218] width 172 height 382
drag, startPoint x: 724, startPoint y: 267, endPoint x: 727, endPoint y: 78, distance: 188.9
click at [727, 78] on div at bounding box center [713, 218] width 172 height 382
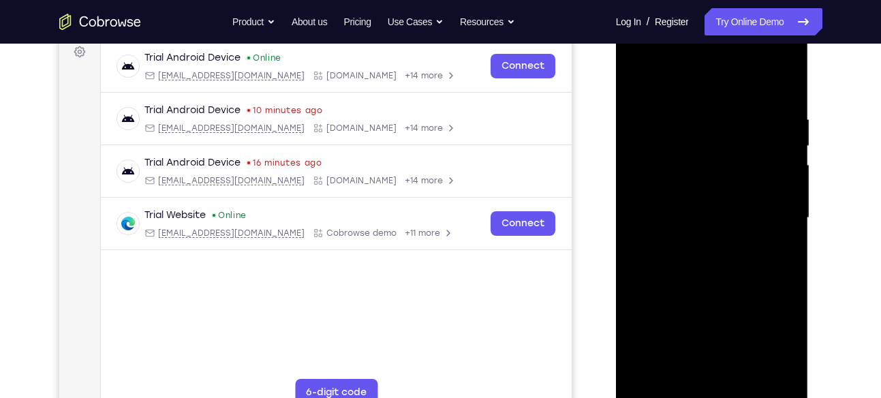
drag, startPoint x: 708, startPoint y: 301, endPoint x: 713, endPoint y: 135, distance: 166.4
click at [713, 135] on div at bounding box center [713, 218] width 172 height 382
drag, startPoint x: 704, startPoint y: 319, endPoint x: 719, endPoint y: 157, distance: 162.3
click at [719, 157] on div at bounding box center [713, 218] width 172 height 382
drag, startPoint x: 703, startPoint y: 316, endPoint x: 723, endPoint y: 115, distance: 201.5
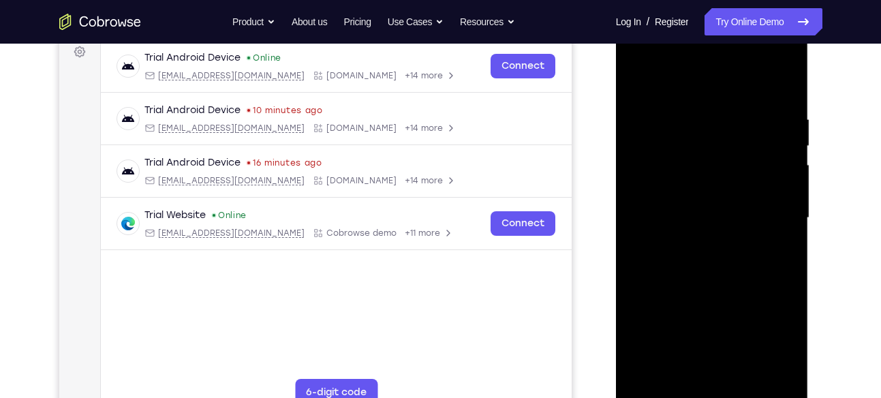
click at [723, 115] on div at bounding box center [713, 218] width 172 height 382
drag, startPoint x: 708, startPoint y: 262, endPoint x: 721, endPoint y: 46, distance: 216.5
click at [721, 46] on div at bounding box center [713, 218] width 172 height 382
drag, startPoint x: 706, startPoint y: 262, endPoint x: 736, endPoint y: 20, distance: 244.0
click at [736, 20] on div at bounding box center [712, 220] width 193 height 406
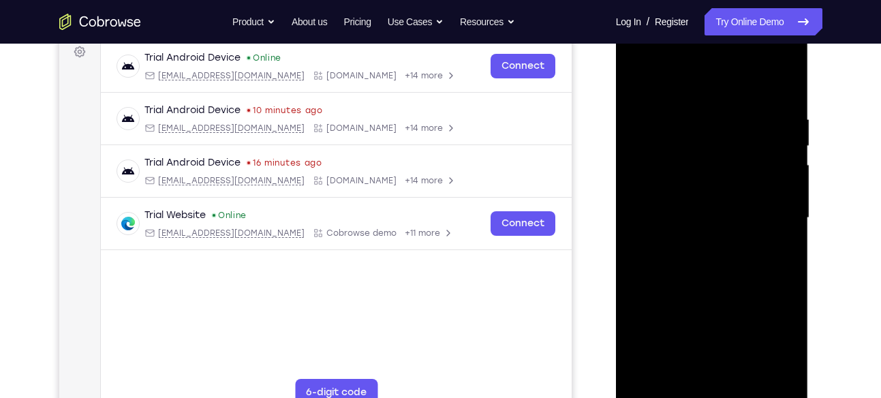
drag, startPoint x: 710, startPoint y: 271, endPoint x: 739, endPoint y: 146, distance: 128.8
click at [739, 146] on div at bounding box center [713, 218] width 172 height 382
drag, startPoint x: 716, startPoint y: 254, endPoint x: 729, endPoint y: 220, distance: 36.1
click at [729, 220] on div at bounding box center [713, 218] width 172 height 382
drag, startPoint x: 704, startPoint y: 308, endPoint x: 771, endPoint y: 43, distance: 273.5
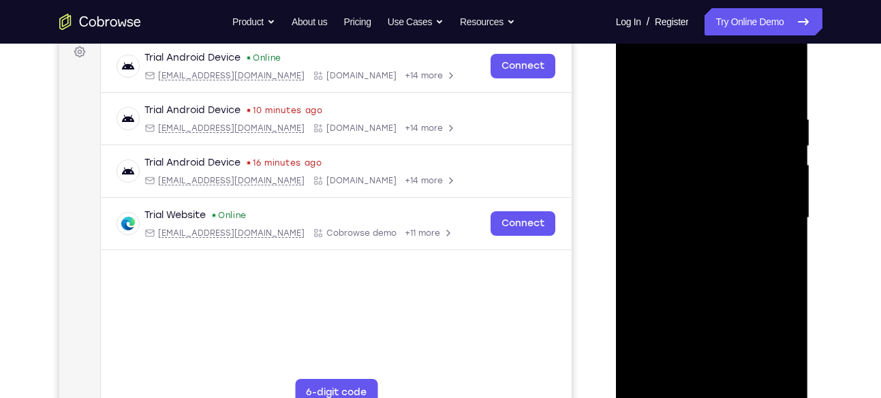
click at [771, 43] on div at bounding box center [713, 218] width 172 height 382
drag, startPoint x: 715, startPoint y: 253, endPoint x: 733, endPoint y: 48, distance: 206.0
click at [733, 48] on div at bounding box center [713, 218] width 172 height 382
drag, startPoint x: 703, startPoint y: 304, endPoint x: 715, endPoint y: 85, distance: 219.2
click at [715, 85] on div at bounding box center [713, 218] width 172 height 382
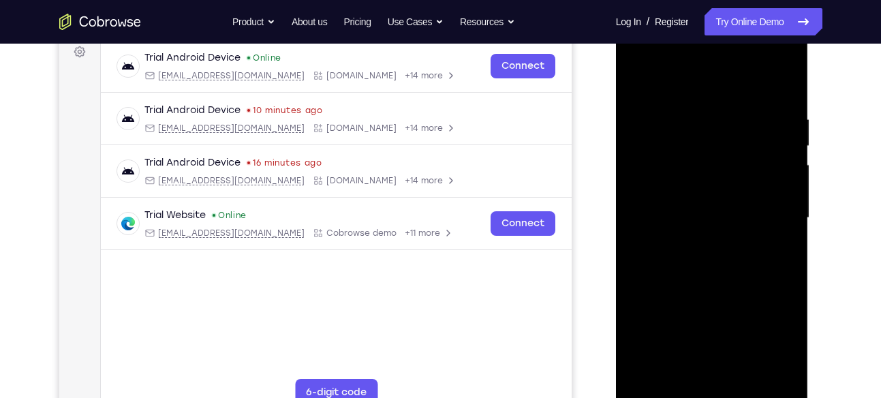
drag, startPoint x: 704, startPoint y: 298, endPoint x: 685, endPoint y: 92, distance: 206.7
click at [685, 92] on div at bounding box center [713, 218] width 172 height 382
drag, startPoint x: 700, startPoint y: 295, endPoint x: 706, endPoint y: 78, distance: 217.6
click at [706, 78] on div at bounding box center [713, 218] width 172 height 382
click at [766, 164] on div at bounding box center [713, 218] width 172 height 382
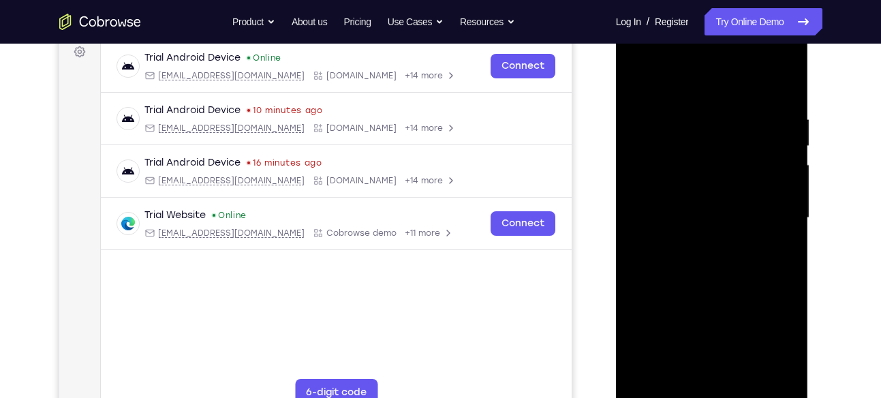
drag, startPoint x: 708, startPoint y: 316, endPoint x: 724, endPoint y: 56, distance: 260.9
click at [724, 56] on div at bounding box center [713, 218] width 172 height 382
drag, startPoint x: 711, startPoint y: 289, endPoint x: 722, endPoint y: 61, distance: 228.0
click at [722, 61] on div at bounding box center [713, 218] width 172 height 382
drag, startPoint x: 714, startPoint y: 292, endPoint x: 714, endPoint y: 84, distance: 208.6
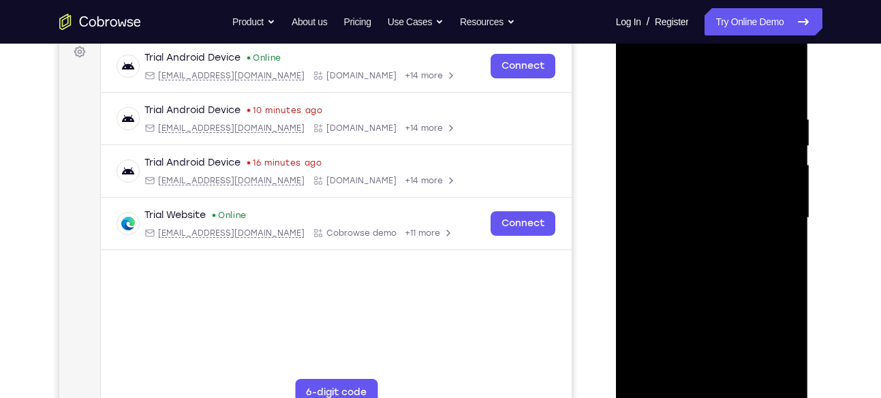
click at [714, 84] on div at bounding box center [713, 218] width 172 height 382
drag, startPoint x: 703, startPoint y: 307, endPoint x: 708, endPoint y: 68, distance: 239.3
click at [708, 68] on div at bounding box center [713, 218] width 172 height 382
drag, startPoint x: 708, startPoint y: 291, endPoint x: 717, endPoint y: 208, distance: 83.6
click at [717, 208] on div at bounding box center [713, 218] width 172 height 382
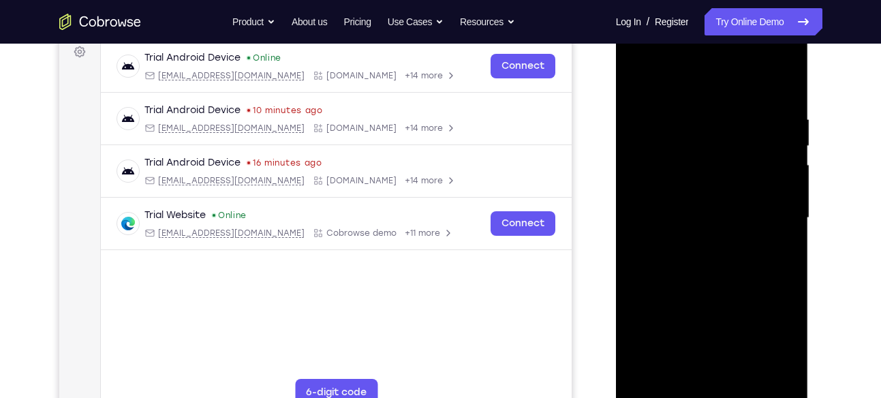
drag, startPoint x: 702, startPoint y: 302, endPoint x: 723, endPoint y: 46, distance: 256.6
click at [723, 46] on div at bounding box center [713, 218] width 172 height 382
drag, startPoint x: 708, startPoint y: 303, endPoint x: 724, endPoint y: 36, distance: 267.7
click at [724, 36] on div at bounding box center [713, 218] width 172 height 382
drag, startPoint x: 706, startPoint y: 310, endPoint x: 724, endPoint y: 33, distance: 278.0
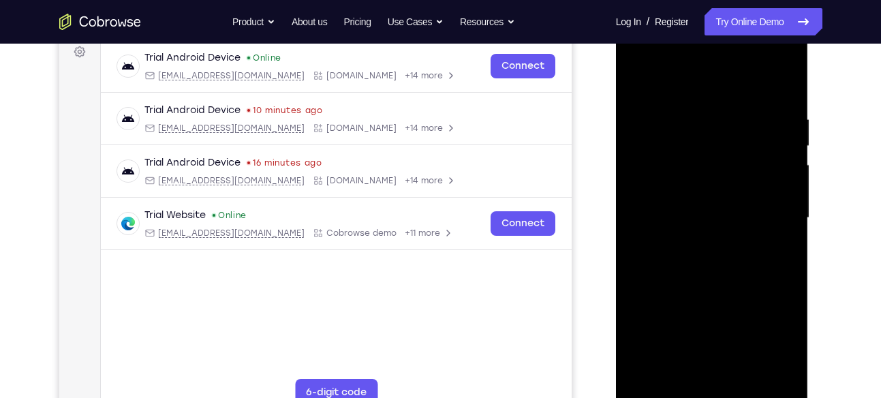
click at [724, 33] on div at bounding box center [713, 218] width 172 height 382
drag, startPoint x: 691, startPoint y: 303, endPoint x: 706, endPoint y: 87, distance: 216.0
click at [706, 87] on div at bounding box center [713, 218] width 172 height 382
drag, startPoint x: 711, startPoint y: 308, endPoint x: 779, endPoint y: 65, distance: 252.6
click at [779, 65] on div at bounding box center [713, 218] width 172 height 382
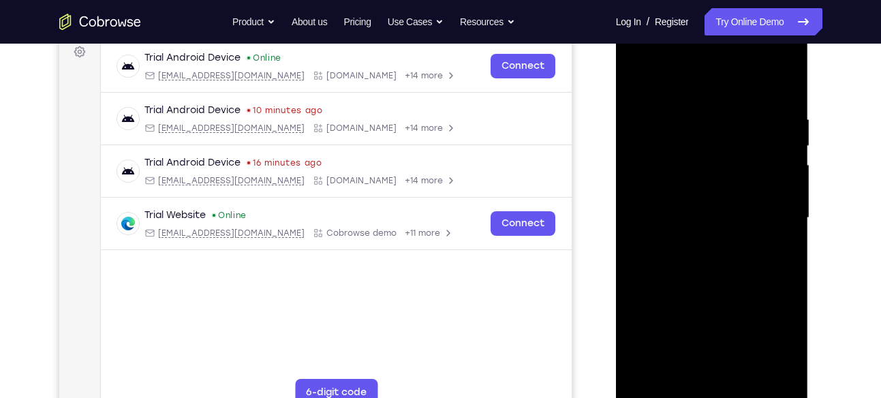
drag, startPoint x: 721, startPoint y: 311, endPoint x: 703, endPoint y: 104, distance: 208.0
click at [703, 104] on div at bounding box center [713, 218] width 172 height 382
drag, startPoint x: 701, startPoint y: 327, endPoint x: 707, endPoint y: 89, distance: 237.3
click at [707, 89] on div at bounding box center [713, 218] width 172 height 382
drag, startPoint x: 697, startPoint y: 324, endPoint x: 711, endPoint y: 40, distance: 283.9
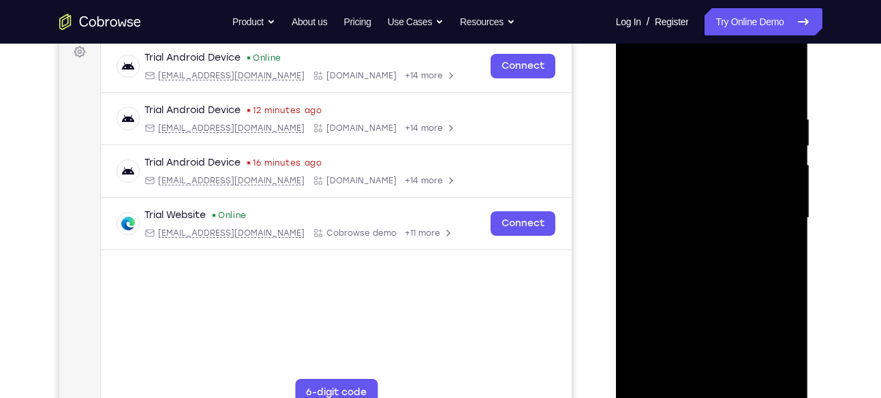
click at [711, 40] on div at bounding box center [713, 218] width 172 height 382
drag, startPoint x: 699, startPoint y: 329, endPoint x: 722, endPoint y: 59, distance: 270.3
click at [722, 59] on div at bounding box center [713, 218] width 172 height 382
drag, startPoint x: 704, startPoint y: 320, endPoint x: 729, endPoint y: -10, distance: 330.9
click at [729, 17] on html "Online web based iOS Simulators and Android Emulators. Run iPhone, iPad, Mobile…" at bounding box center [713, 221] width 194 height 409
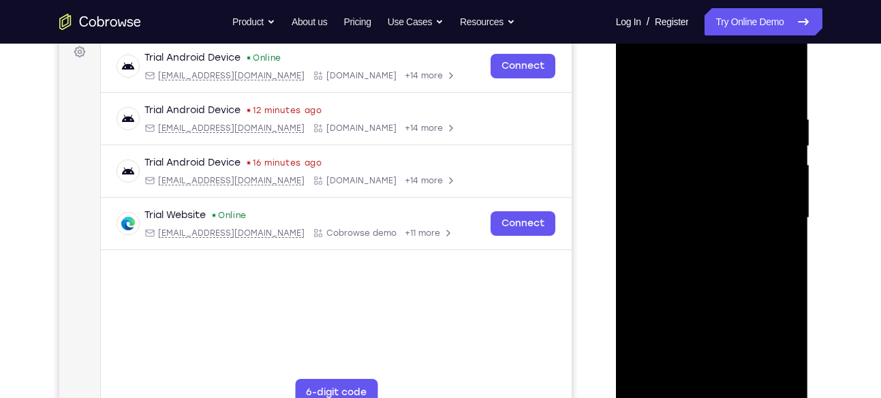
drag, startPoint x: 693, startPoint y: 290, endPoint x: 717, endPoint y: 59, distance: 232.3
click at [717, 59] on div at bounding box center [713, 218] width 172 height 382
drag, startPoint x: 697, startPoint y: 294, endPoint x: 721, endPoint y: 39, distance: 256.1
click at [721, 39] on div at bounding box center [713, 218] width 172 height 382
drag, startPoint x: 701, startPoint y: 288, endPoint x: 1325, endPoint y: 57, distance: 665.2
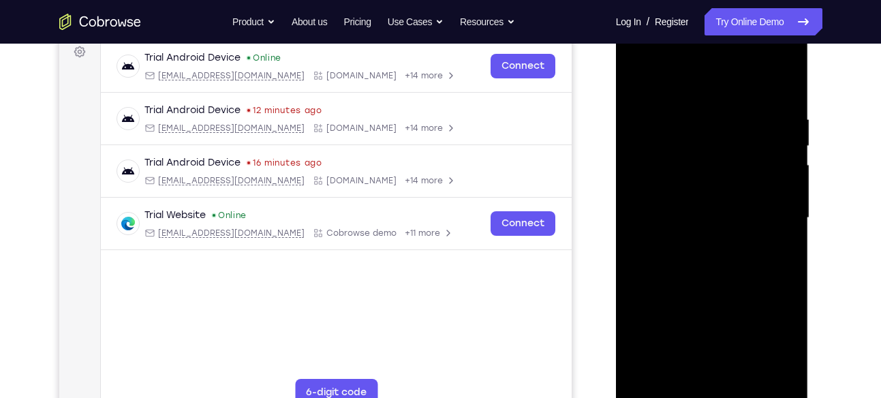
click at [708, 40] on div at bounding box center [713, 218] width 172 height 382
drag, startPoint x: 714, startPoint y: 286, endPoint x: 712, endPoint y: 44, distance: 242.0
click at [712, 44] on div at bounding box center [713, 218] width 172 height 382
click at [688, 218] on div at bounding box center [713, 218] width 172 height 382
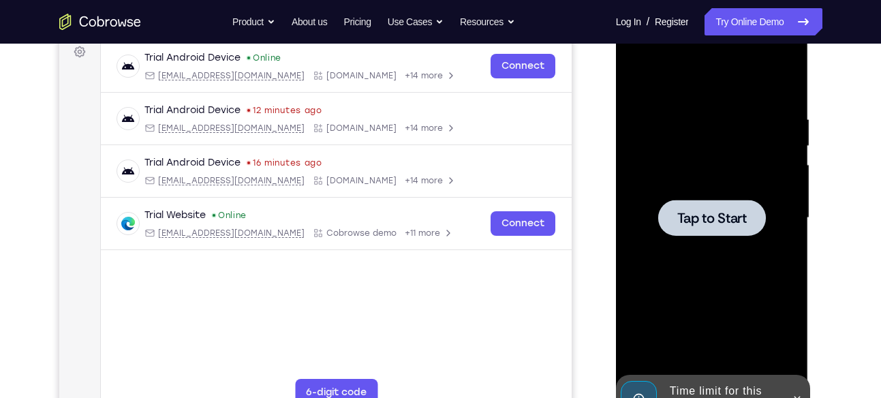
click at [688, 218] on span "Tap to Start" at bounding box center [713, 218] width 70 height 14
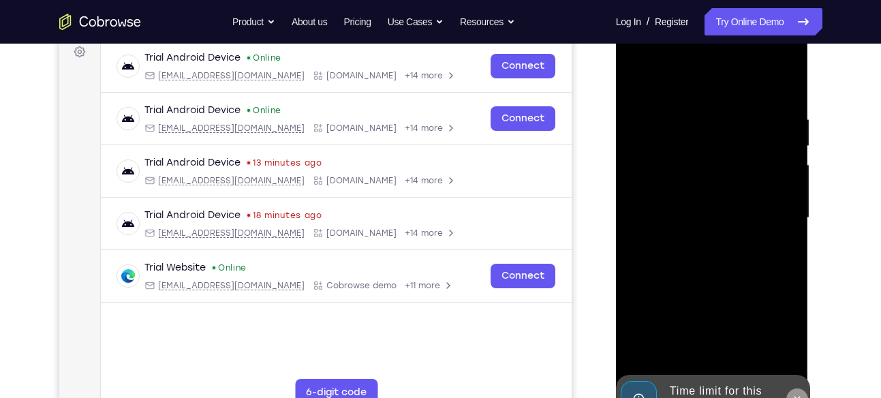
click at [796, 392] on button at bounding box center [798, 400] width 22 height 22
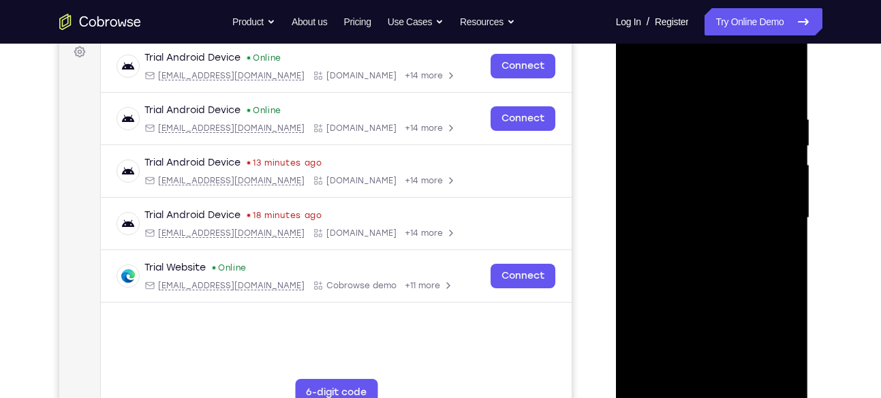
click at [713, 395] on div at bounding box center [713, 218] width 172 height 382
click at [777, 335] on div at bounding box center [713, 218] width 172 height 382
click at [702, 76] on div at bounding box center [713, 218] width 172 height 382
click at [769, 209] on div at bounding box center [713, 218] width 172 height 382
click at [696, 239] on div at bounding box center [713, 218] width 172 height 382
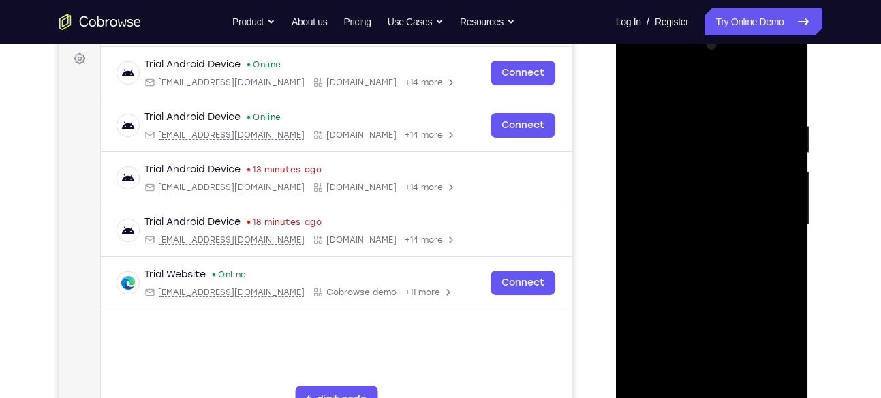
scroll to position [201, 0]
click at [711, 295] on div at bounding box center [713, 226] width 172 height 382
click at [710, 217] on div at bounding box center [713, 226] width 172 height 382
click at [687, 224] on div at bounding box center [713, 226] width 172 height 382
click at [687, 206] on div at bounding box center [713, 226] width 172 height 382
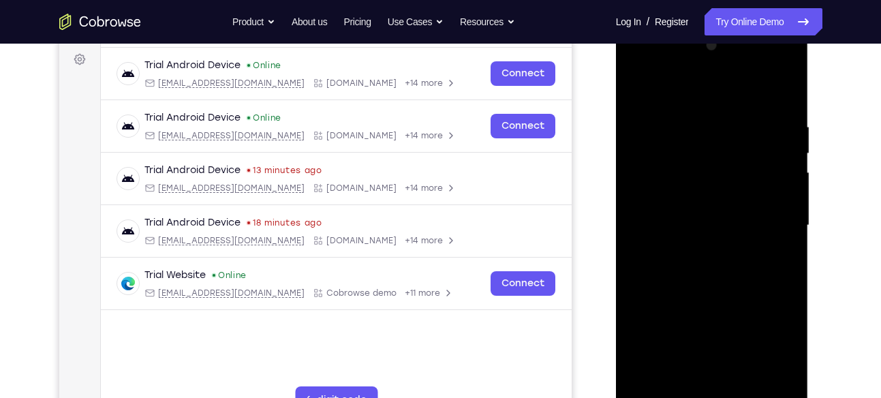
click at [706, 228] on div at bounding box center [713, 226] width 172 height 382
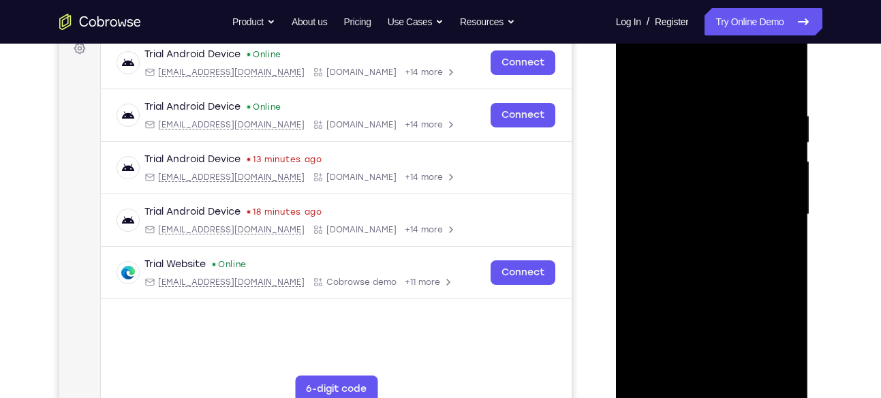
scroll to position [211, 0]
click at [674, 207] on div at bounding box center [713, 216] width 172 height 382
click at [678, 215] on div at bounding box center [713, 216] width 172 height 382
drag, startPoint x: 678, startPoint y: 215, endPoint x: 717, endPoint y: 209, distance: 39.2
click at [717, 209] on div at bounding box center [713, 216] width 172 height 382
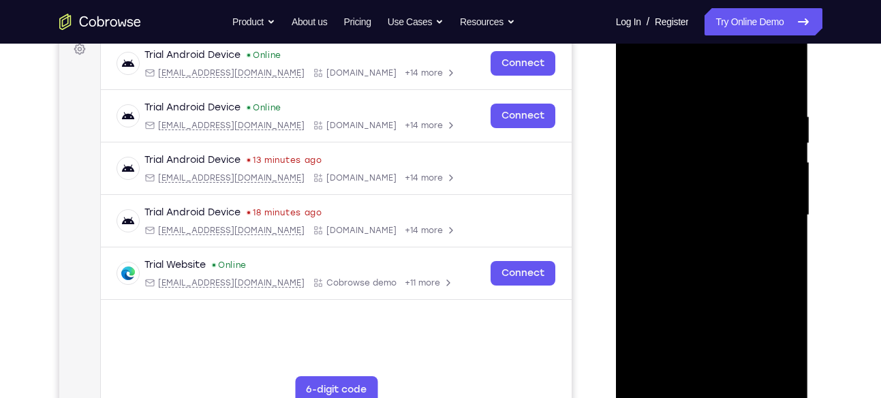
click at [664, 397] on div at bounding box center [713, 216] width 172 height 382
click at [672, 260] on div at bounding box center [713, 216] width 172 height 382
click at [708, 174] on div at bounding box center [713, 216] width 172 height 382
click at [698, 153] on div at bounding box center [713, 216] width 172 height 382
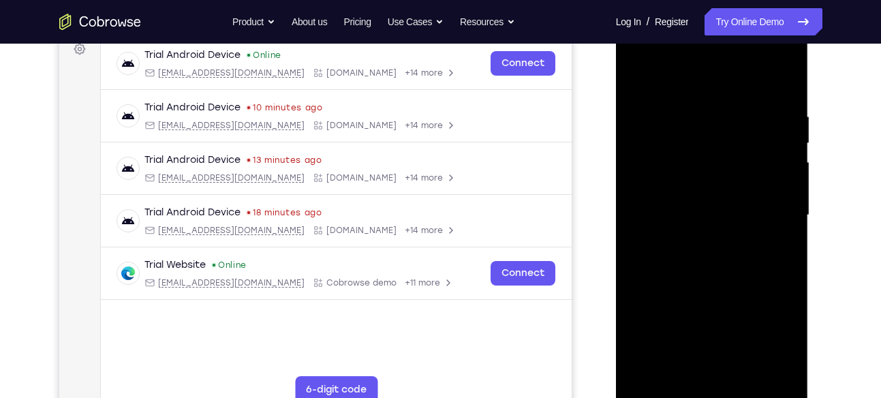
click at [698, 153] on div at bounding box center [713, 216] width 172 height 382
click at [724, 252] on div at bounding box center [713, 216] width 172 height 382
click at [772, 57] on div at bounding box center [713, 216] width 172 height 382
click at [641, 52] on div at bounding box center [713, 216] width 172 height 382
click at [693, 174] on div at bounding box center [713, 216] width 172 height 382
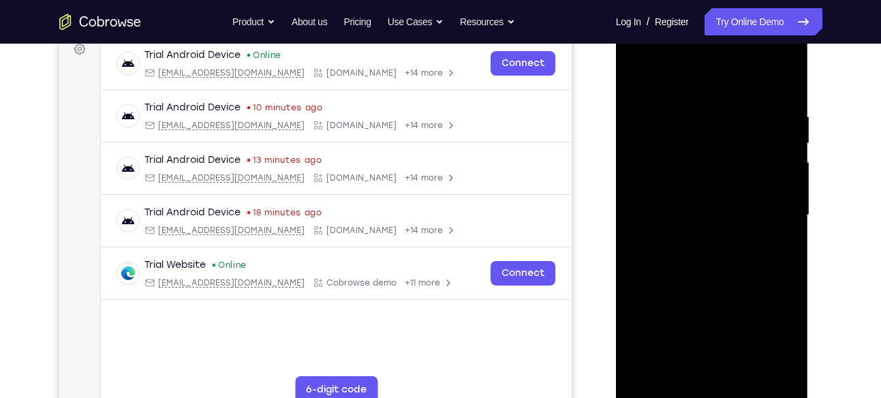
drag, startPoint x: 718, startPoint y: 260, endPoint x: 714, endPoint y: 126, distance: 134.4
click at [714, 126] on div at bounding box center [713, 216] width 172 height 382
click at [751, 162] on div at bounding box center [713, 216] width 172 height 382
click at [744, 73] on div at bounding box center [713, 216] width 172 height 382
click at [641, 80] on div at bounding box center [713, 216] width 172 height 382
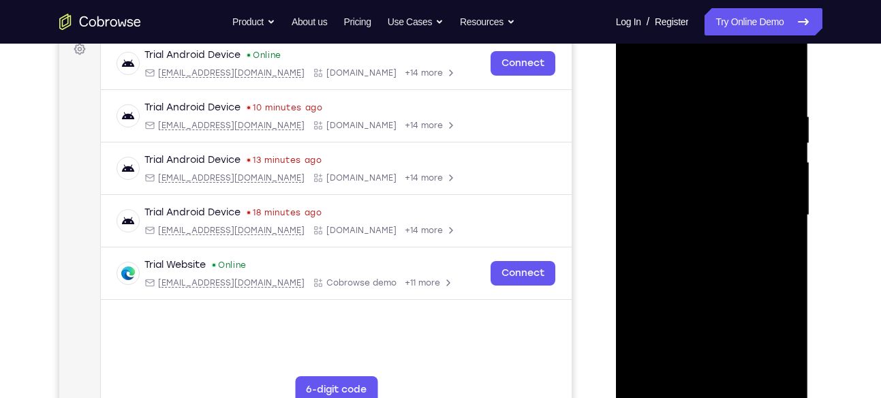
click at [635, 76] on div at bounding box center [713, 216] width 172 height 382
click at [749, 76] on div at bounding box center [713, 216] width 172 height 382
click at [637, 222] on div at bounding box center [713, 216] width 172 height 382
click at [789, 224] on div at bounding box center [713, 216] width 172 height 382
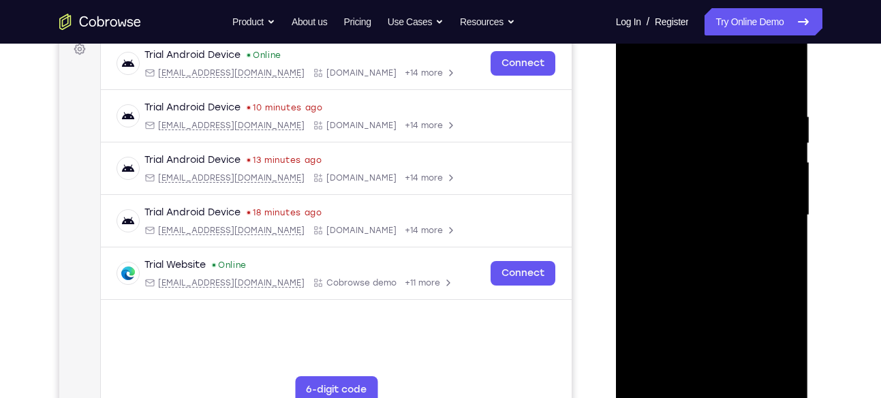
click at [789, 224] on div at bounding box center [713, 216] width 172 height 382
drag, startPoint x: 772, startPoint y: 177, endPoint x: 591, endPoint y: 207, distance: 183.9
click at [616, 207] on html "Online web based iOS Simulators and Android Emulators. Run iPhone, iPad, Mobile…" at bounding box center [713, 218] width 194 height 409
click at [786, 224] on div at bounding box center [713, 216] width 172 height 382
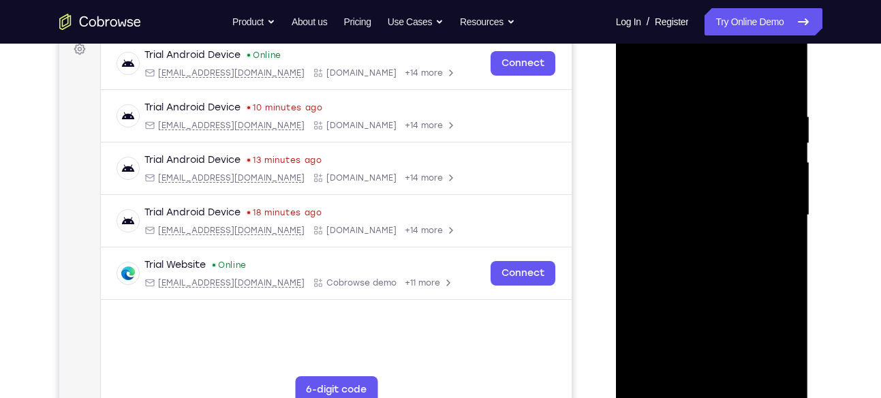
drag, startPoint x: 789, startPoint y: 187, endPoint x: 631, endPoint y: 203, distance: 158.9
click at [631, 203] on div at bounding box center [713, 216] width 172 height 382
click at [785, 224] on div at bounding box center [713, 216] width 172 height 382
drag, startPoint x: 740, startPoint y: 190, endPoint x: 601, endPoint y: 198, distance: 140.0
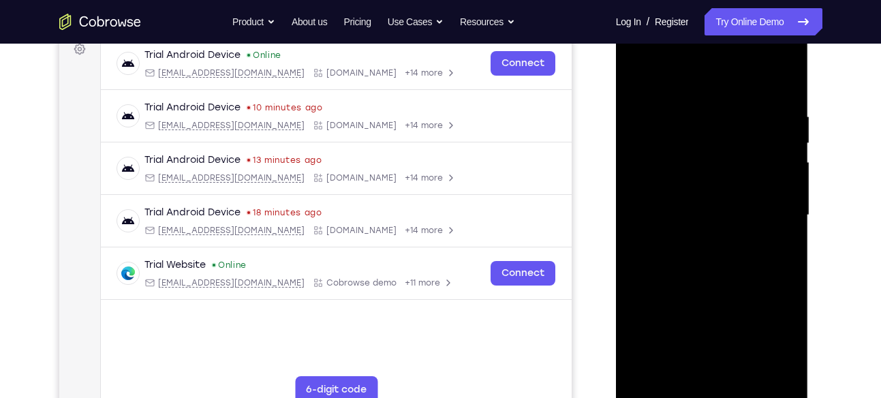
click at [616, 198] on html "Online web based iOS Simulators and Android Emulators. Run iPhone, iPad, Mobile…" at bounding box center [713, 218] width 194 height 409
drag, startPoint x: 783, startPoint y: 185, endPoint x: 629, endPoint y: 199, distance: 154.1
click at [629, 199] on div at bounding box center [713, 216] width 172 height 382
drag, startPoint x: 765, startPoint y: 177, endPoint x: 573, endPoint y: 185, distance: 192.4
click at [616, 185] on html "Online web based iOS Simulators and Android Emulators. Run iPhone, iPad, Mobile…" at bounding box center [713, 218] width 194 height 409
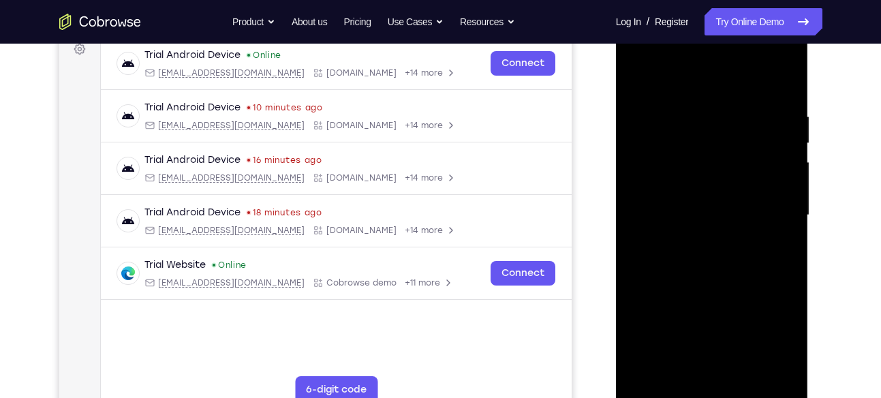
click at [784, 222] on div at bounding box center [713, 216] width 172 height 382
drag, startPoint x: 759, startPoint y: 196, endPoint x: 552, endPoint y: 213, distance: 207.9
click at [616, 213] on html "Online web based iOS Simulators and Android Emulators. Run iPhone, iPad, Mobile…" at bounding box center [713, 218] width 194 height 409
click at [785, 219] on div at bounding box center [713, 216] width 172 height 382
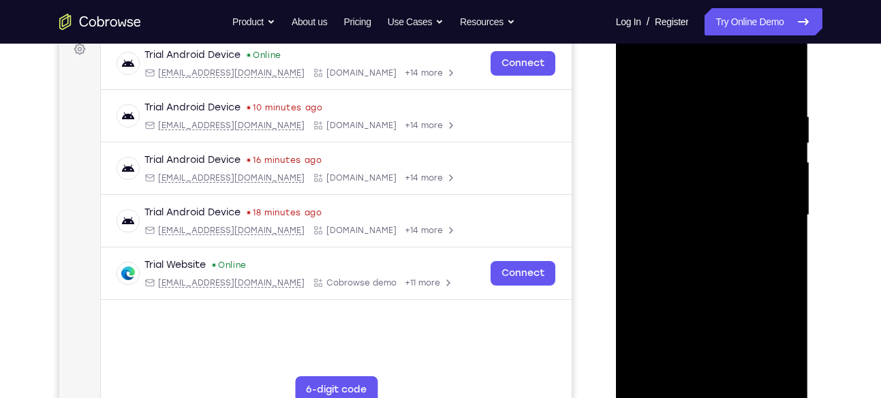
click at [785, 219] on div at bounding box center [713, 216] width 172 height 382
click at [785, 221] on div at bounding box center [713, 216] width 172 height 382
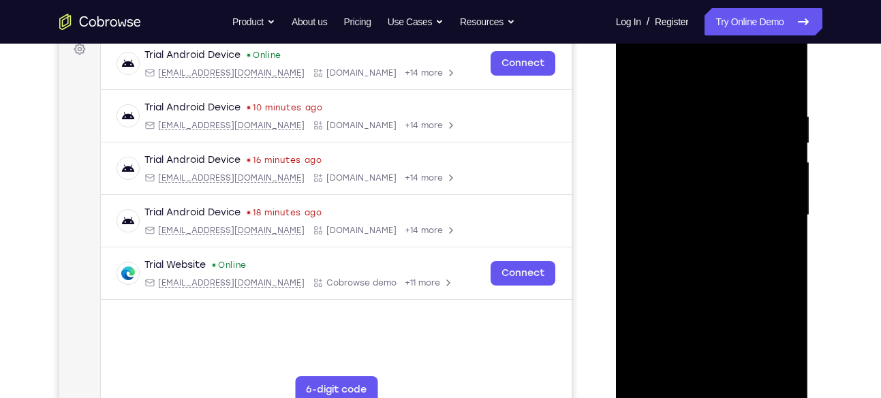
click at [785, 221] on div at bounding box center [713, 216] width 172 height 382
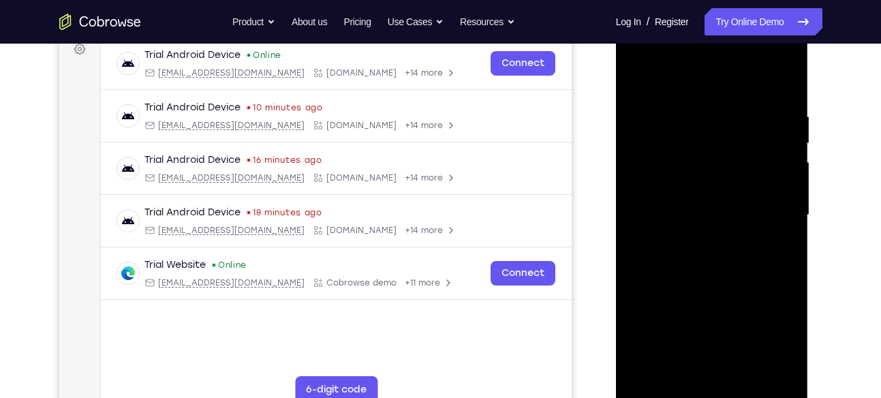
click at [785, 221] on div at bounding box center [713, 216] width 172 height 382
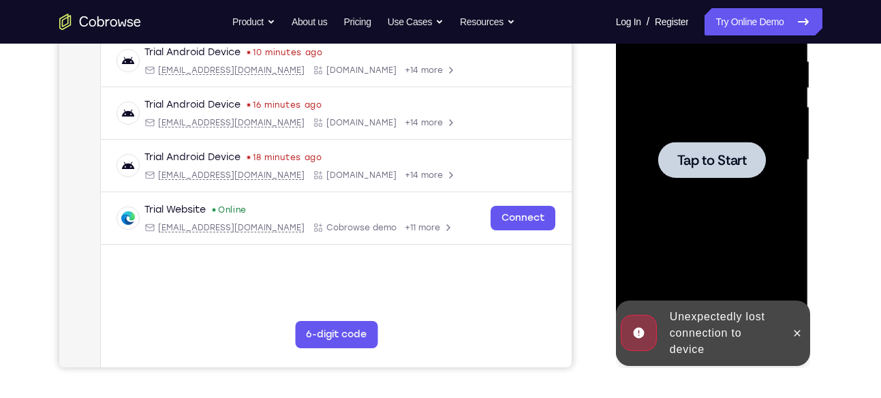
scroll to position [267, 0]
